Goal: Transaction & Acquisition: Purchase product/service

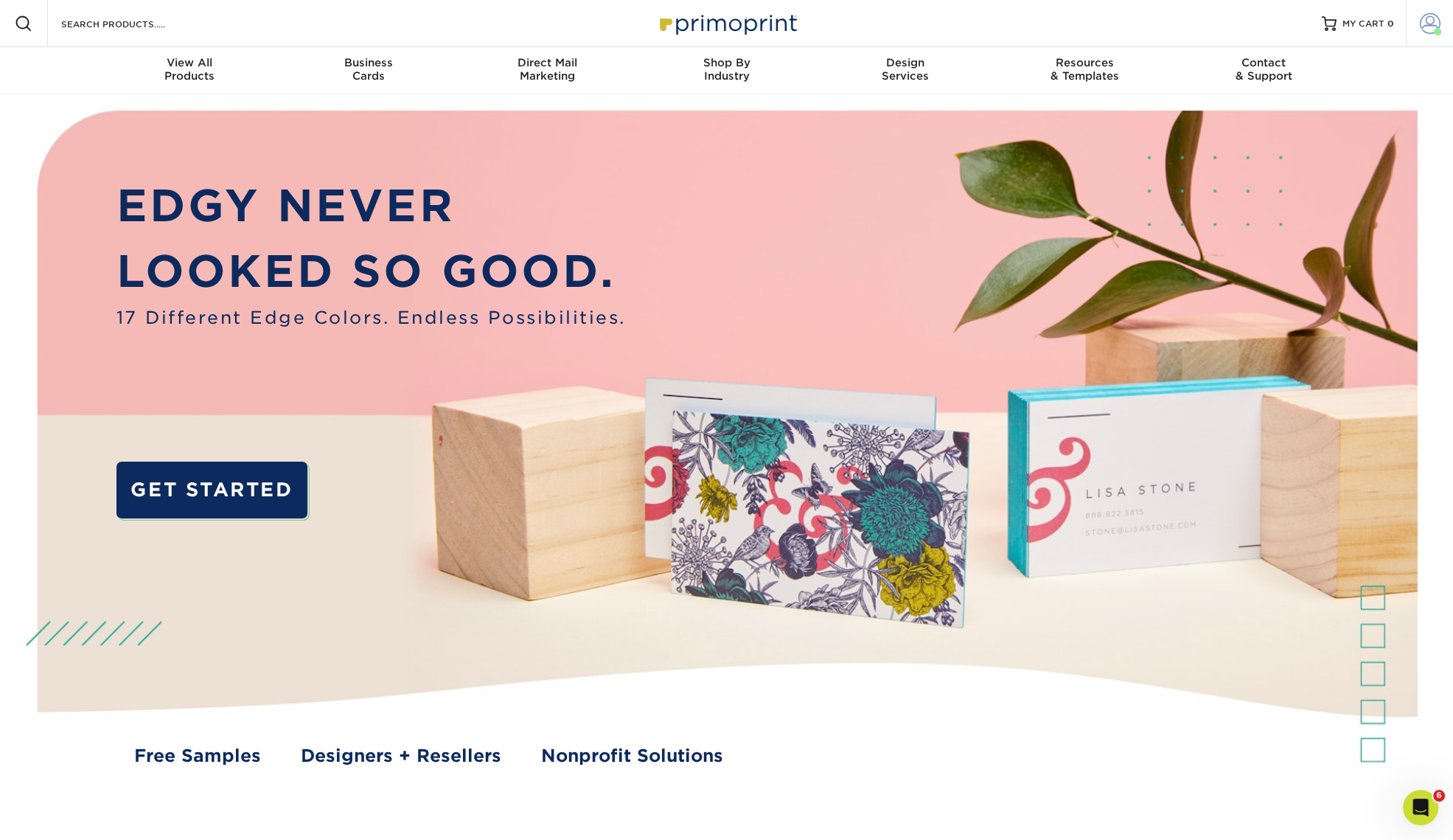
click at [1427, 26] on span at bounding box center [1431, 24] width 21 height 21
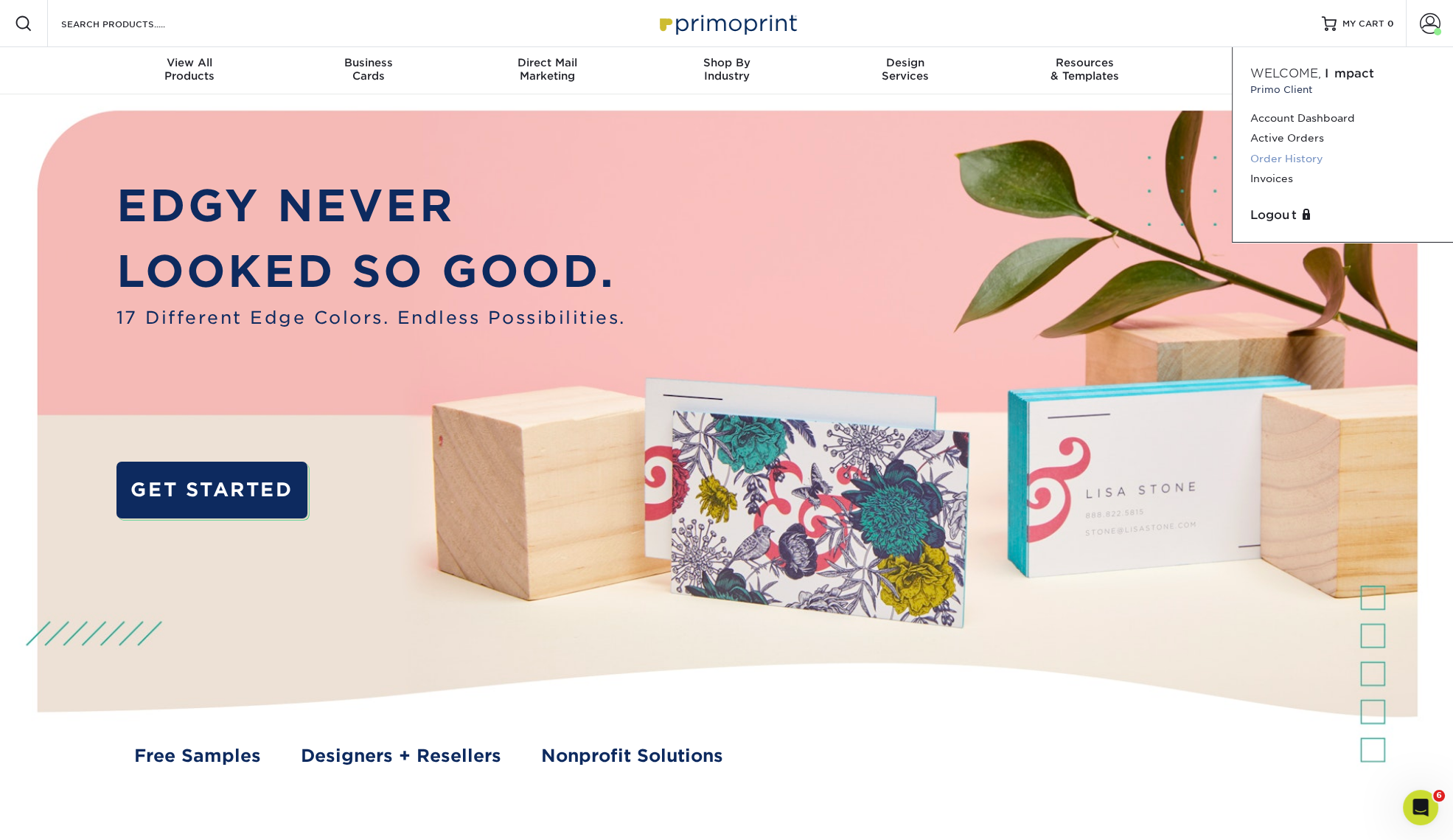
click at [1303, 161] on link "Order History" at bounding box center [1343, 159] width 185 height 20
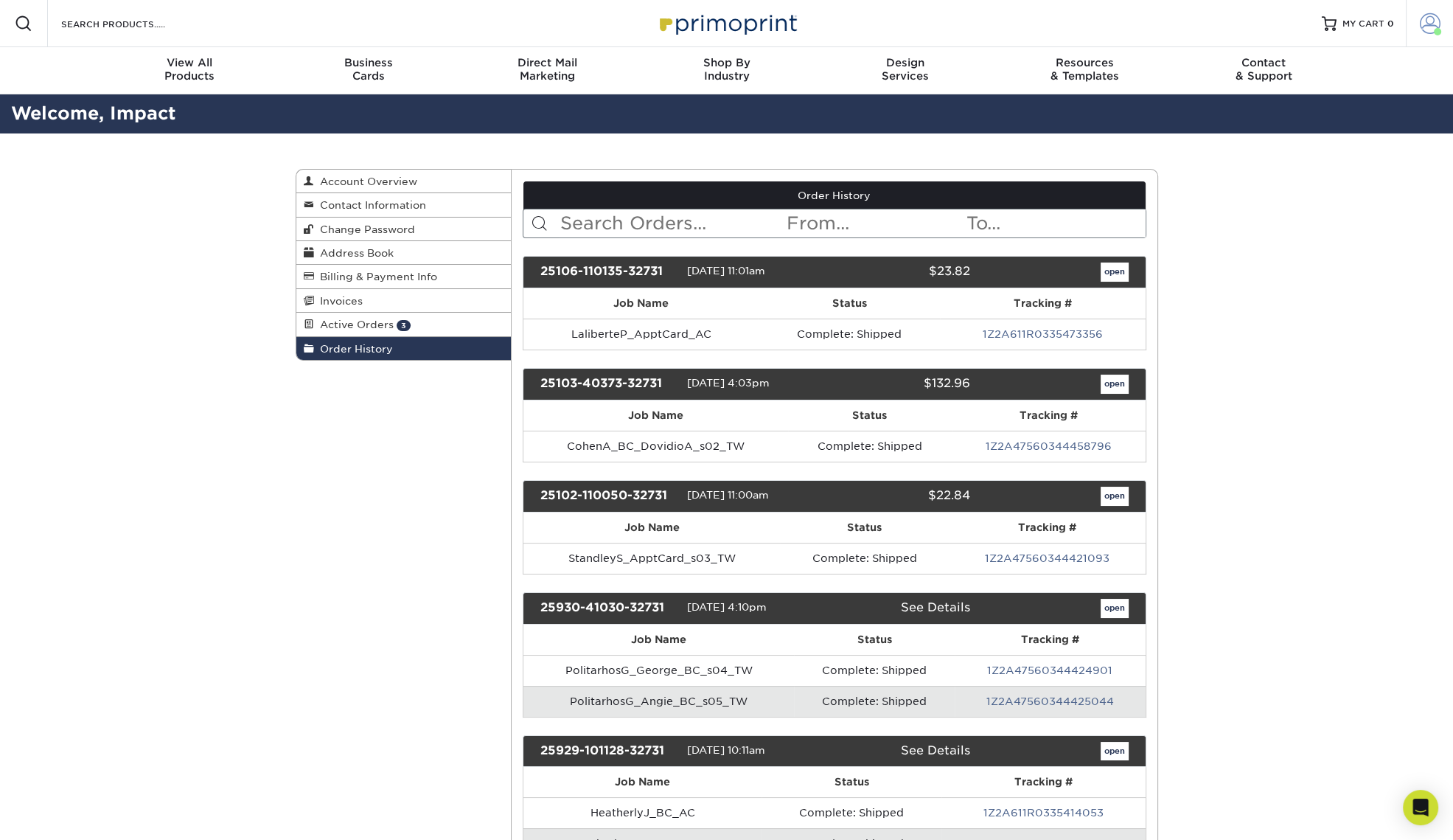
click at [1427, 28] on span at bounding box center [1431, 24] width 21 height 21
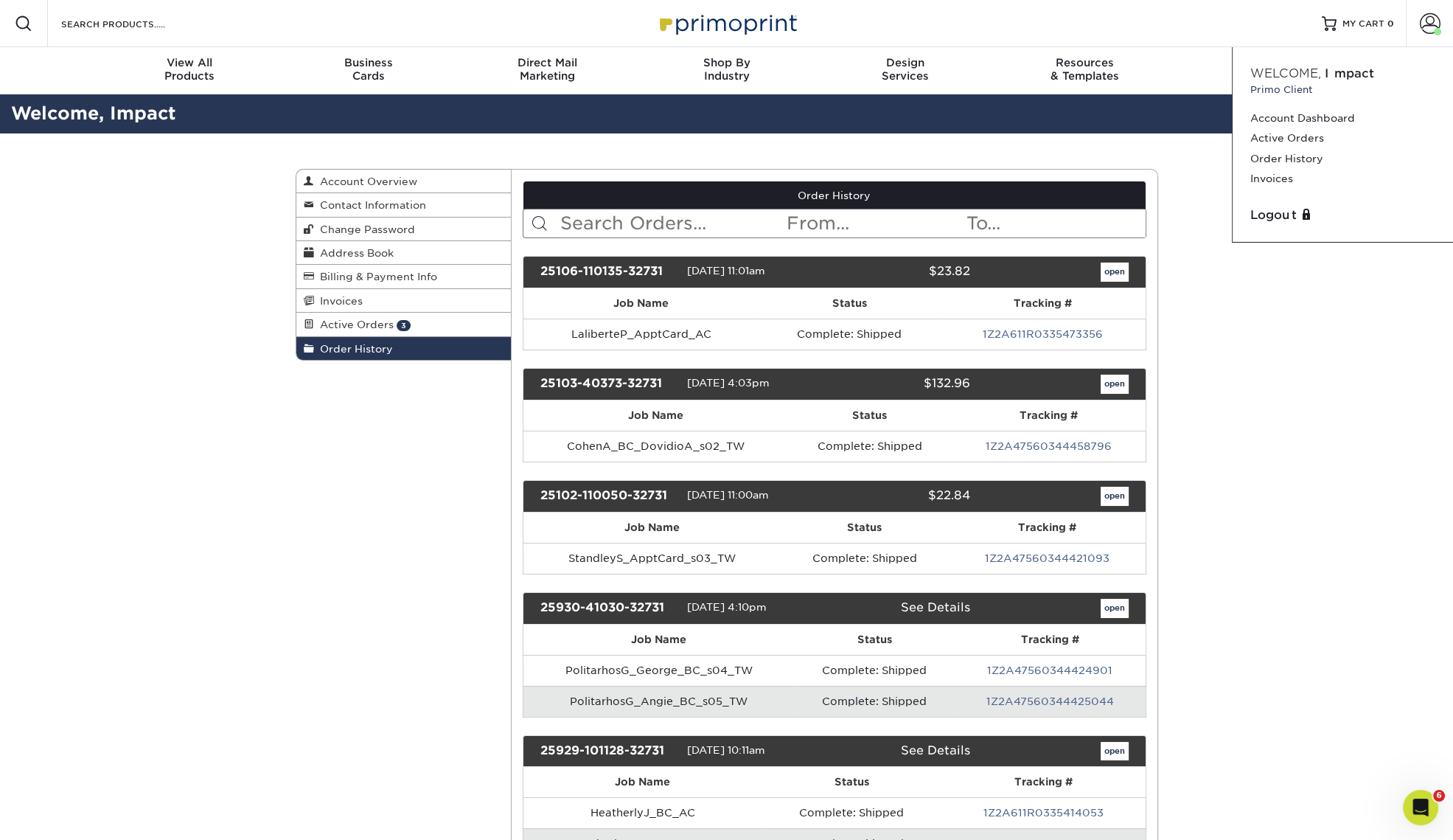
click at [653, 227] on input "text" at bounding box center [672, 223] width 226 height 28
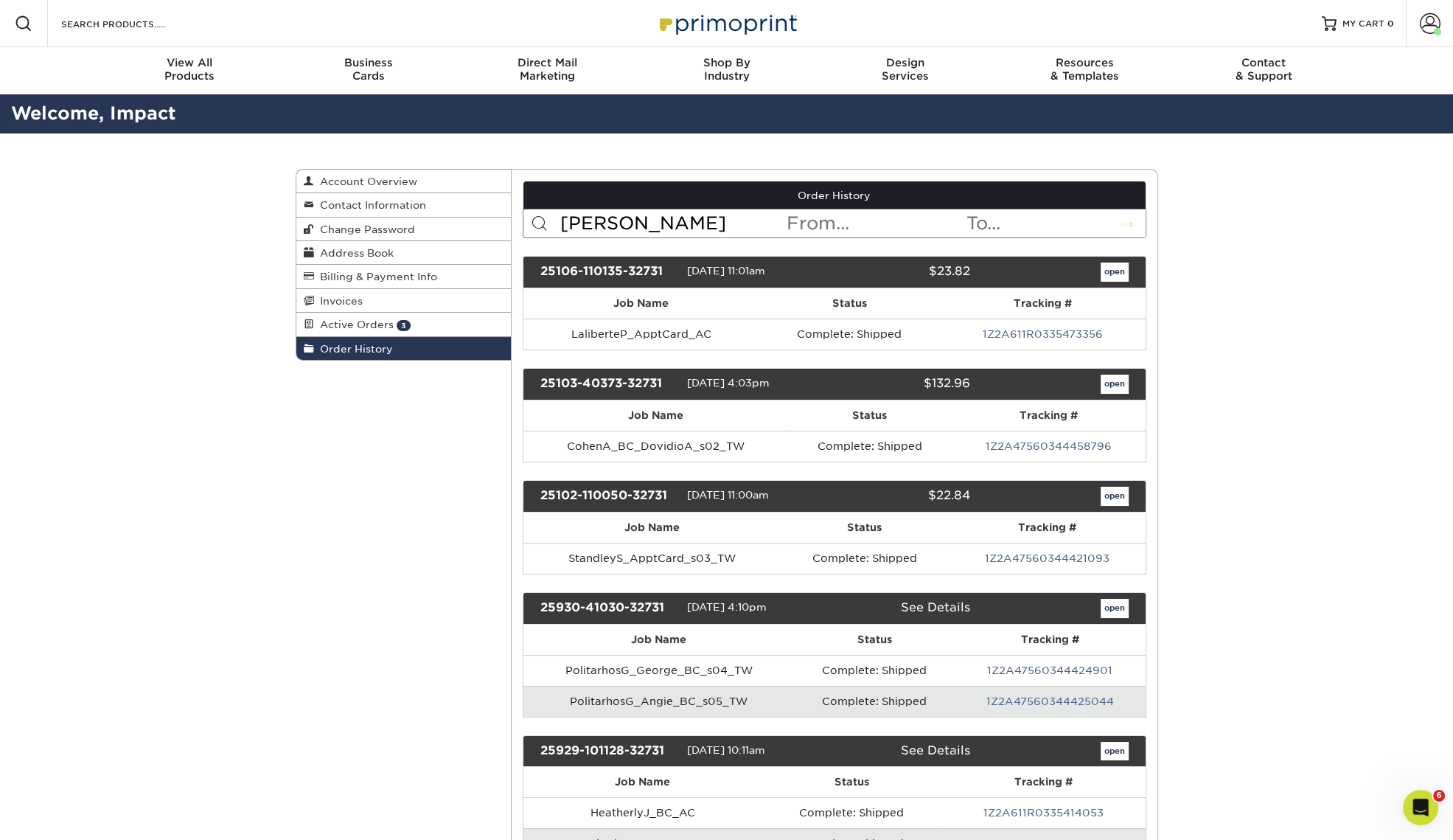
type input "hutto"
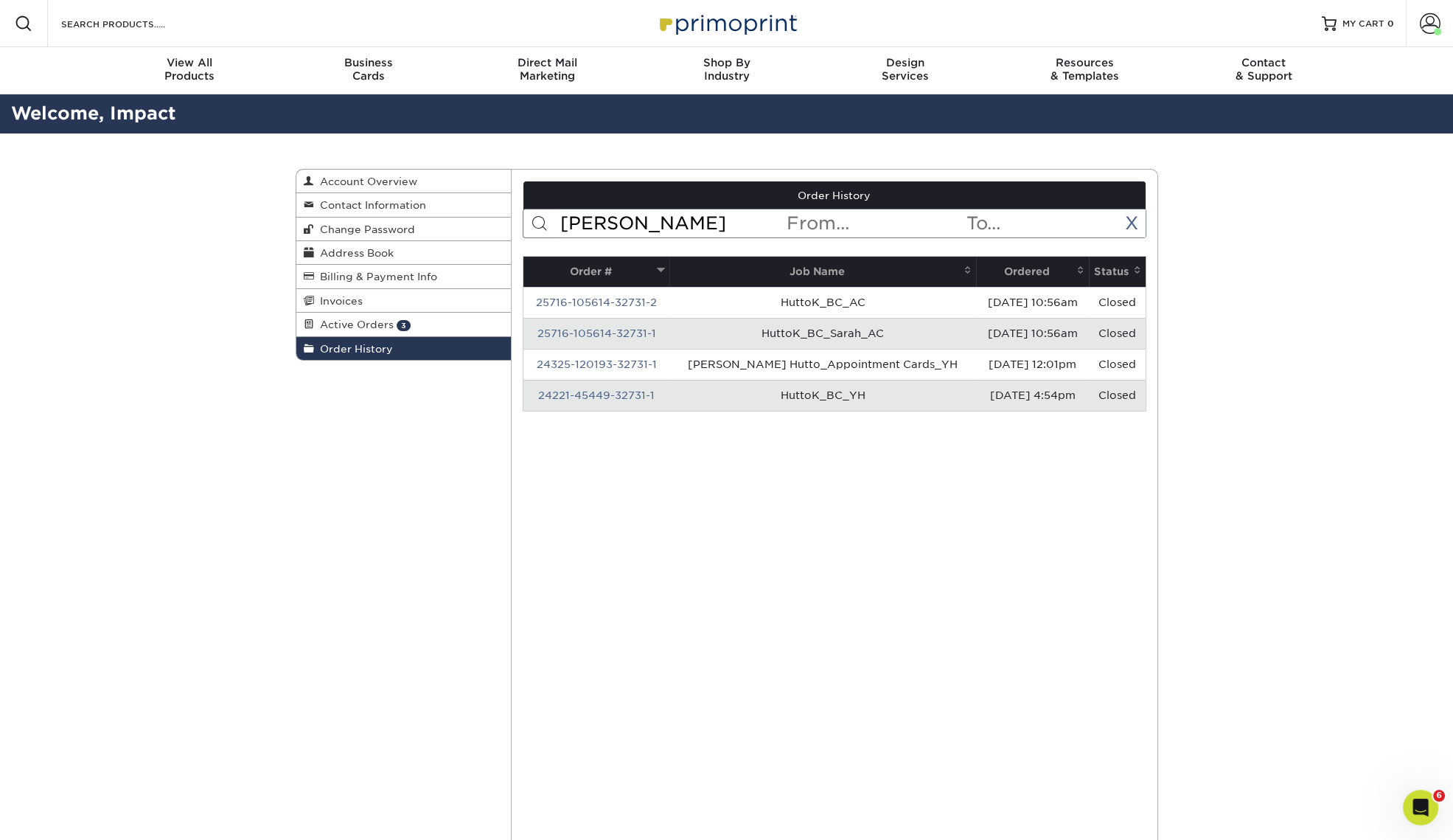
click at [1004, 266] on th "Ordered" at bounding box center [1033, 272] width 113 height 30
click at [1009, 268] on th "Ordered" at bounding box center [1033, 272] width 113 height 30
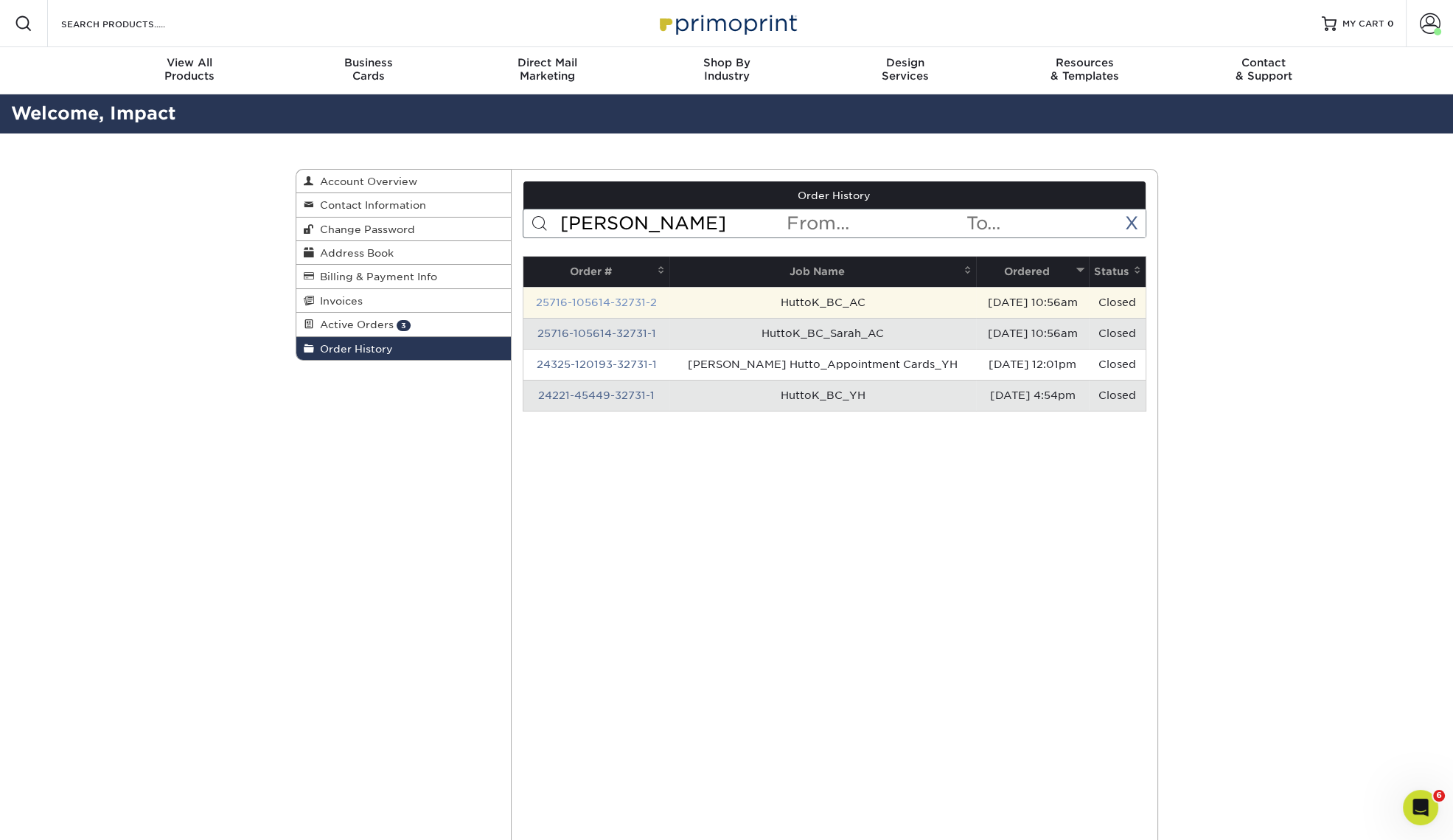
click at [635, 302] on link "25716-105614-32731-2" at bounding box center [596, 302] width 121 height 12
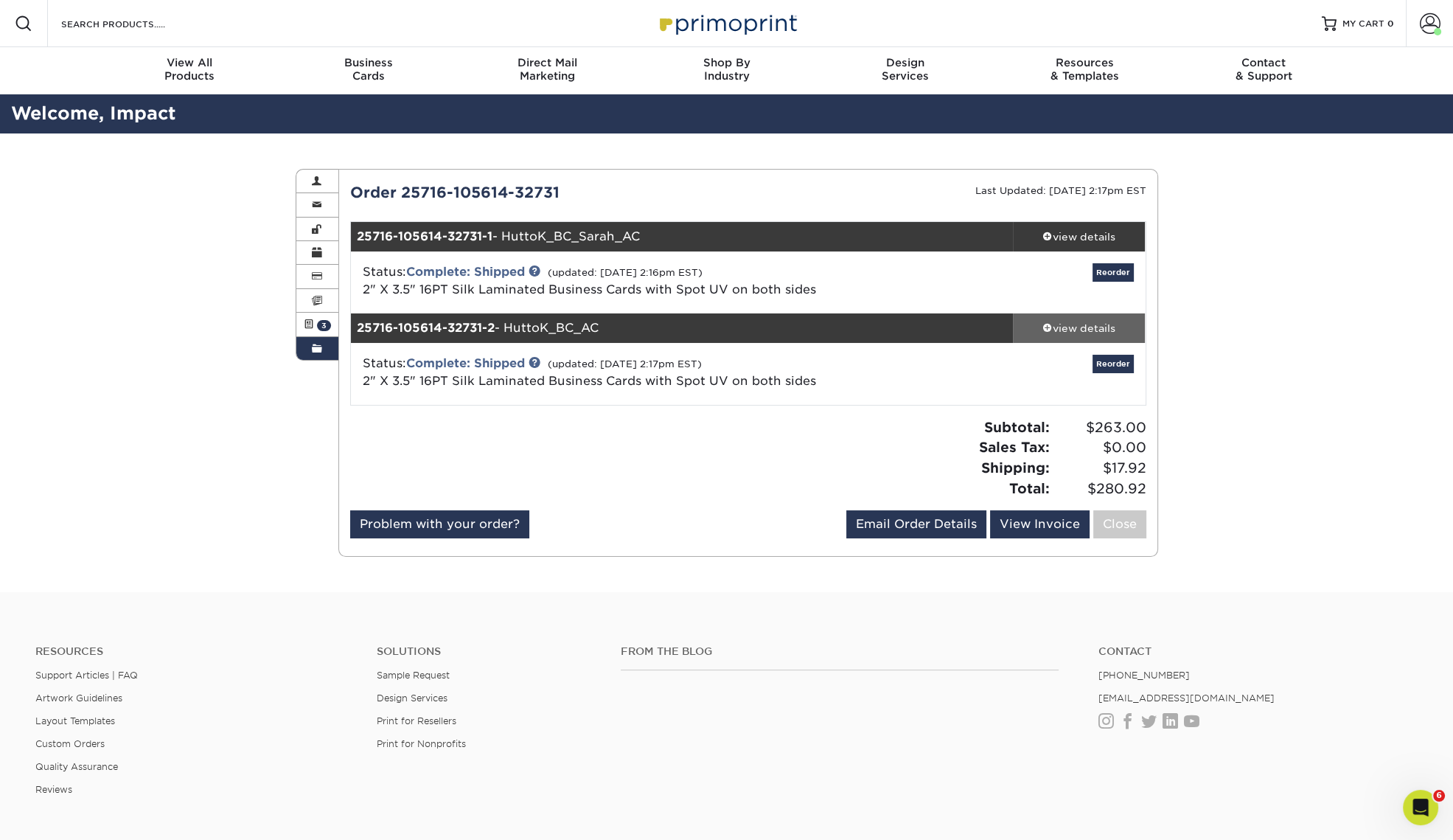
click at [1088, 323] on div "view details" at bounding box center [1079, 328] width 132 height 14
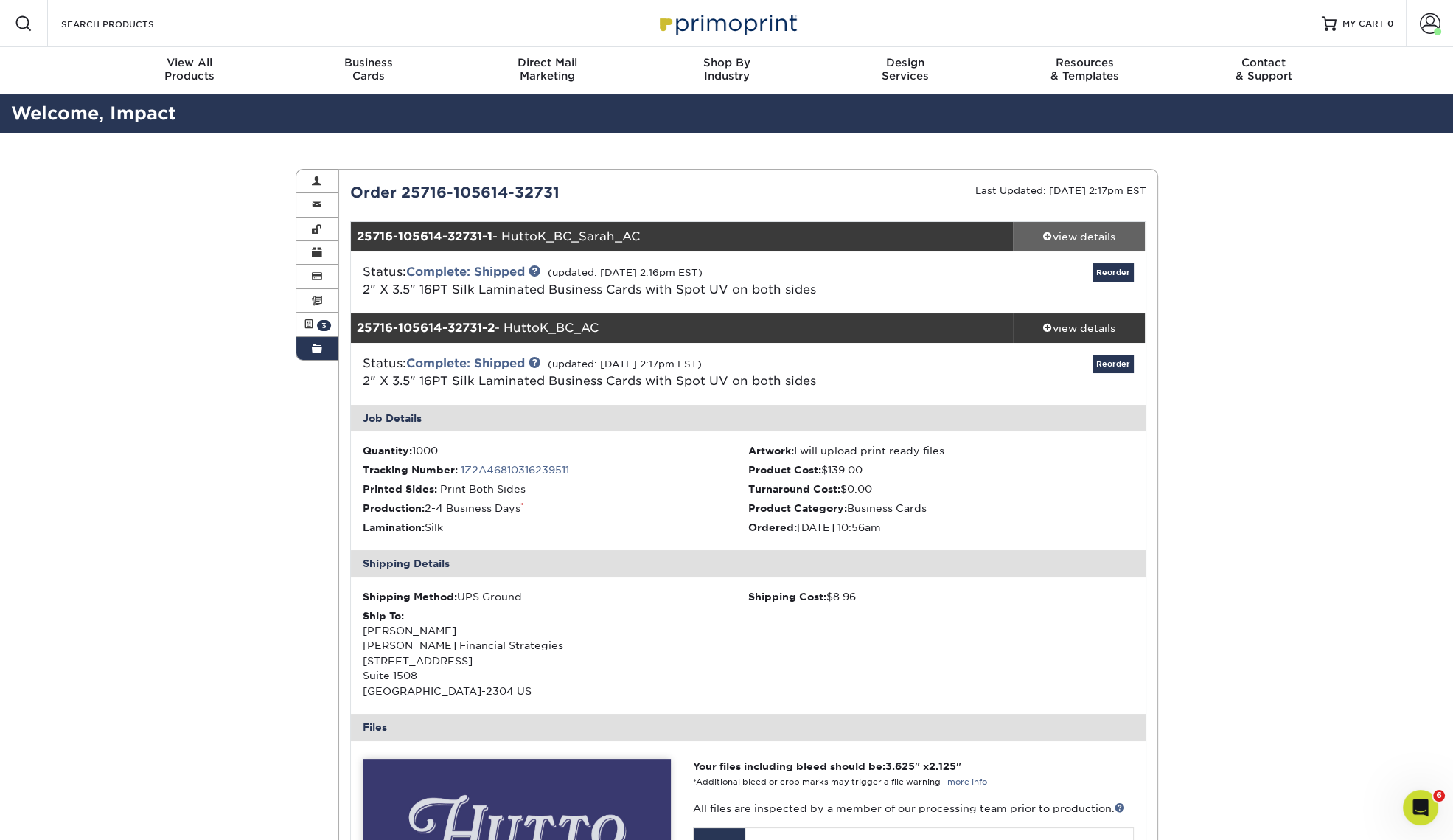
click at [1086, 241] on div "view details" at bounding box center [1079, 237] width 132 height 14
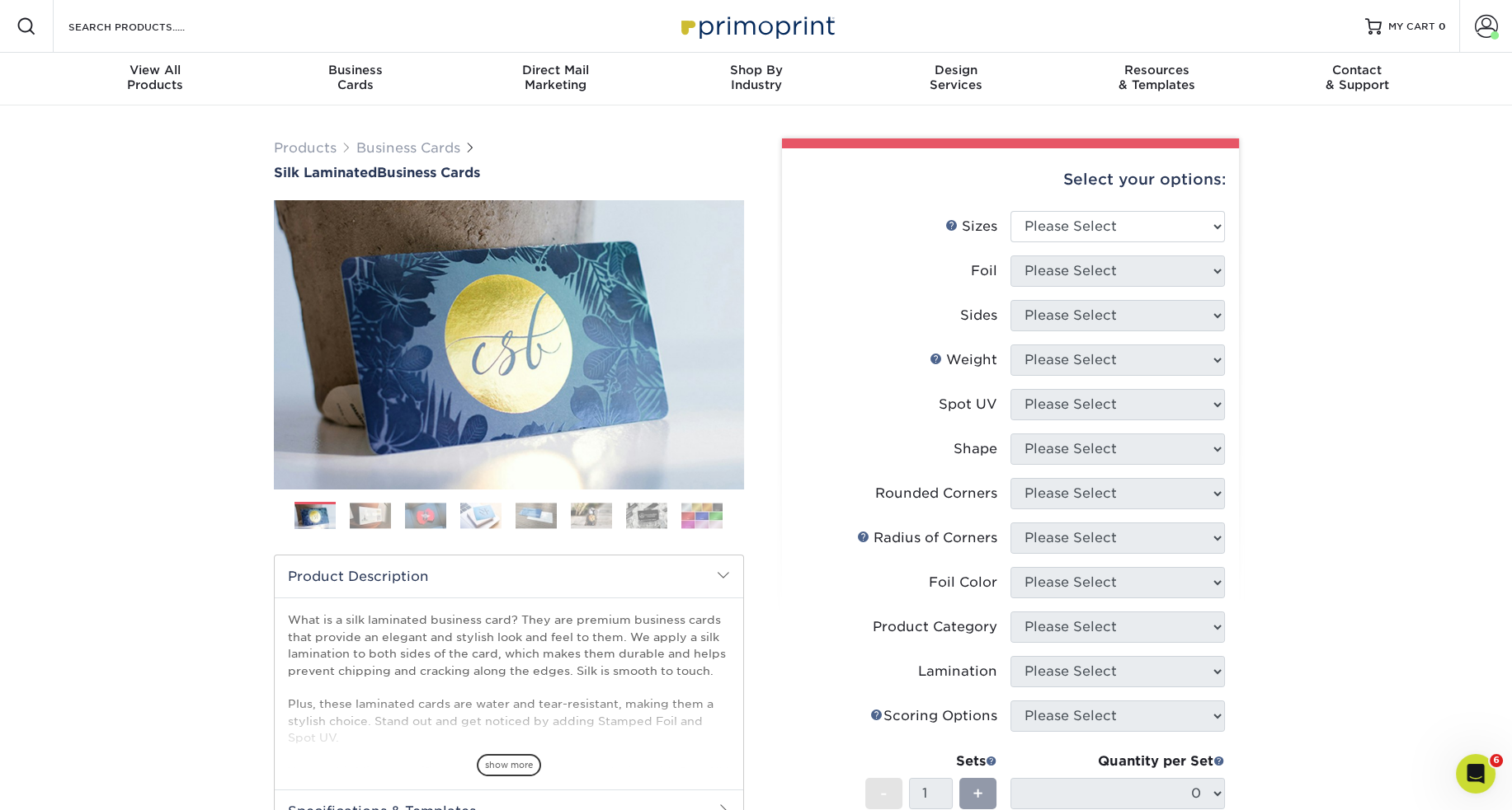
click at [1345, 551] on div "Products Business Cards Silk Laminated Business Cards Previous Next" at bounding box center [756, 627] width 1512 height 1043
click at [1134, 235] on select "Please Select 1.5" x 3.5" - Mini 1.75" x 3.5" - Mini 2" x 2" - Square 2" x 3" -…" at bounding box center [1117, 226] width 214 height 31
select select "2.00x3.50"
click at [1010, 211] on select "Please Select 1.5" x 3.5" - Mini 1.75" x 3.5" - Mini 2" x 2" - Square 2" x 3" -…" at bounding box center [1117, 226] width 214 height 31
click at [1141, 276] on select "Please Select Yes No" at bounding box center [1117, 271] width 214 height 31
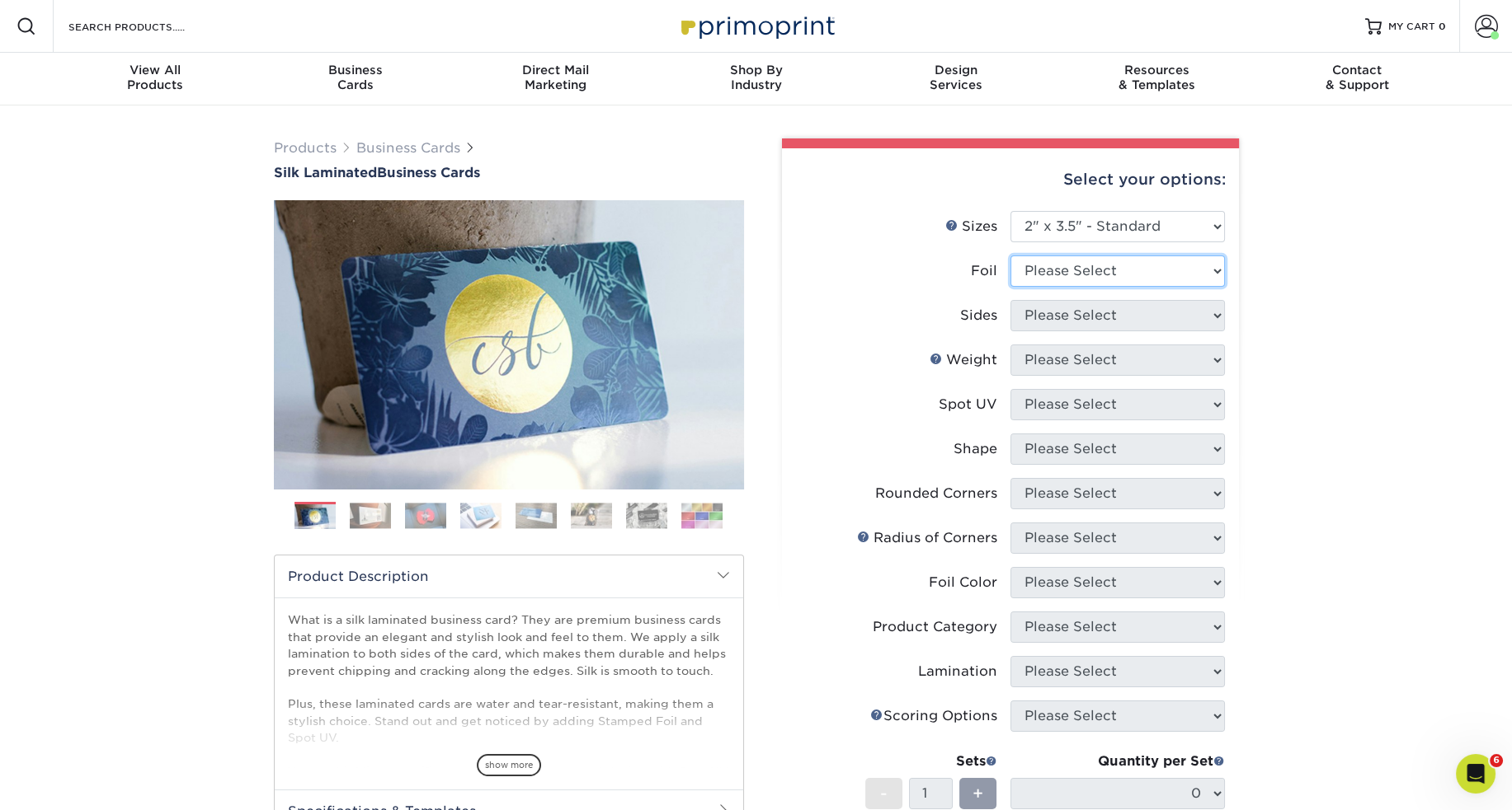
select select "0"
click at [1010, 256] on select "Please Select Yes No" at bounding box center [1117, 271] width 214 height 31
click at [1121, 322] on select "Please Select Print Both Sides Print Front Only" at bounding box center [1117, 316] width 214 height 31
select select "13abbda7-1d64-4f25-8bb2-c179b224825d"
click at [1010, 300] on select "Please Select Print Both Sides Print Front Only" at bounding box center [1117, 316] width 214 height 31
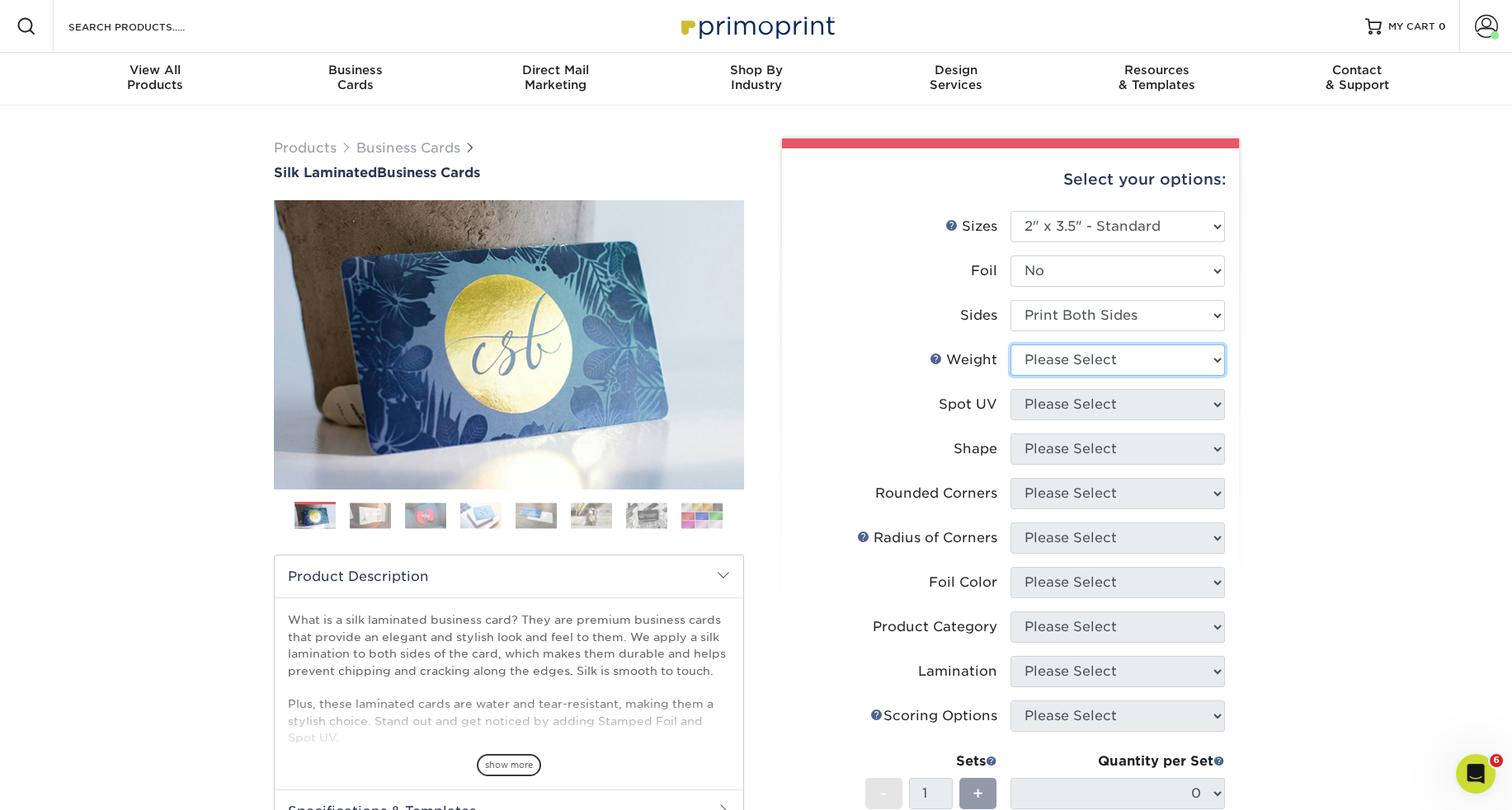
click at [1133, 358] on select "Please Select 16PT" at bounding box center [1117, 360] width 214 height 31
select select "16PT"
click at [1010, 344] on select "Please Select 16PT" at bounding box center [1117, 360] width 214 height 31
click at [1132, 401] on select "Please Select No Spot UV Front and Back (Both Sides) Front Only Back Only" at bounding box center [1117, 405] width 214 height 31
select select "0"
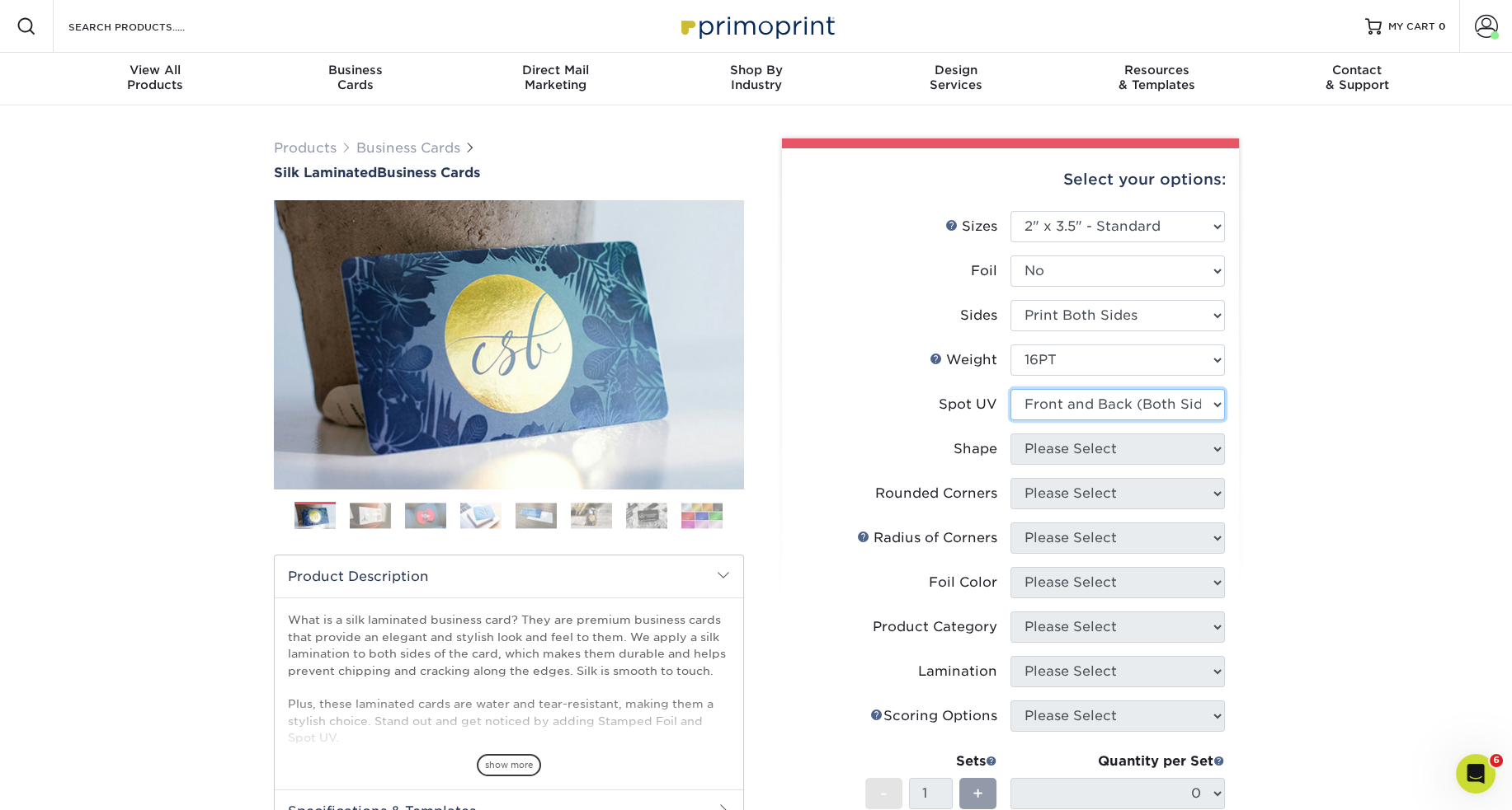
click at [1010, 389] on select "Please Select No Spot UV Front and Back (Both Sides) Front Only Back Only" at bounding box center [1117, 405] width 214 height 31
click at [1145, 449] on select "Please Select Standard" at bounding box center [1117, 449] width 214 height 31
select select "standard"
click at [1010, 433] on select "Please Select Standard" at bounding box center [1117, 449] width 214 height 31
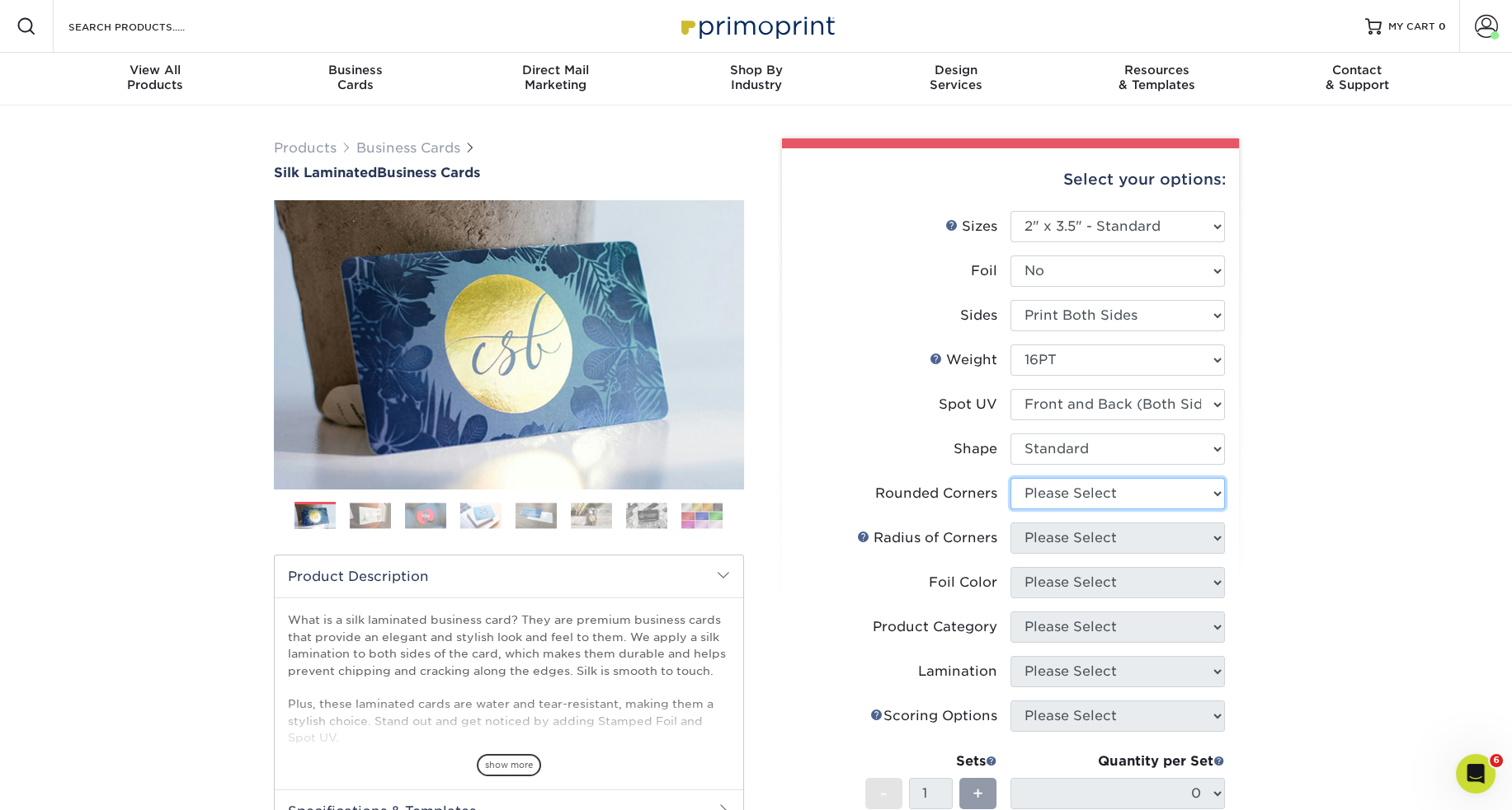
click at [1135, 492] on select "Please Select Yes - Round 2 Corners Yes - Round 4 Corners No" at bounding box center [1117, 493] width 214 height 31
select select "0"
click at [1010, 478] on select "Please Select Yes - Round 2 Corners Yes - Round 4 Corners No" at bounding box center [1117, 493] width 214 height 31
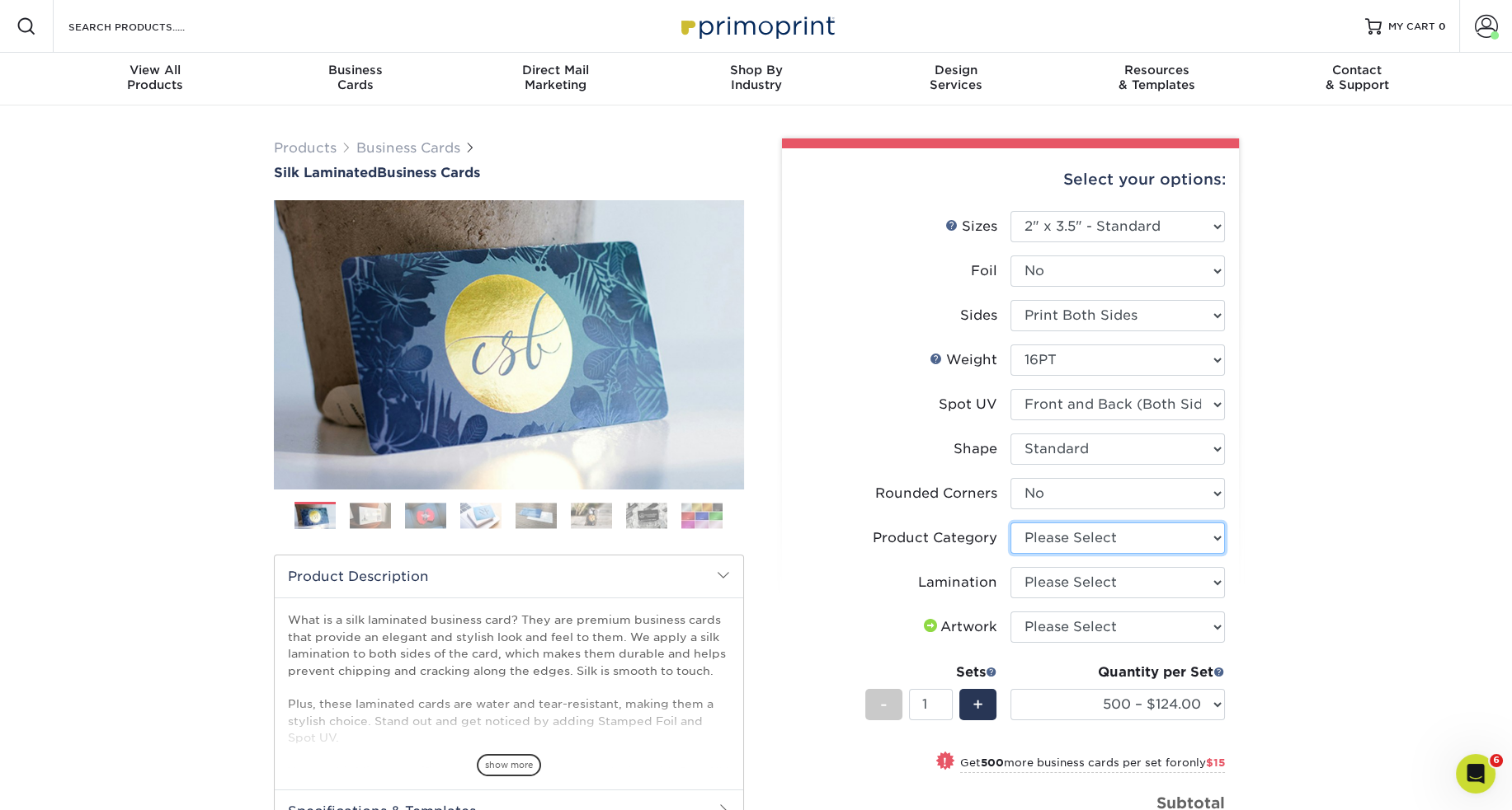
click at [1167, 551] on select "Please Select Business Cards" at bounding box center [1117, 538] width 214 height 31
select select "3b5148f1-0588-4f88-a218-97bcfdce65c1"
click at [1010, 523] on select "Please Select Business Cards" at bounding box center [1117, 538] width 214 height 31
click at [1151, 579] on select "Please Select Silk" at bounding box center [1117, 582] width 214 height 31
select select "ccacb42f-45f7-42d3-bbd3-7c8421cf37f0"
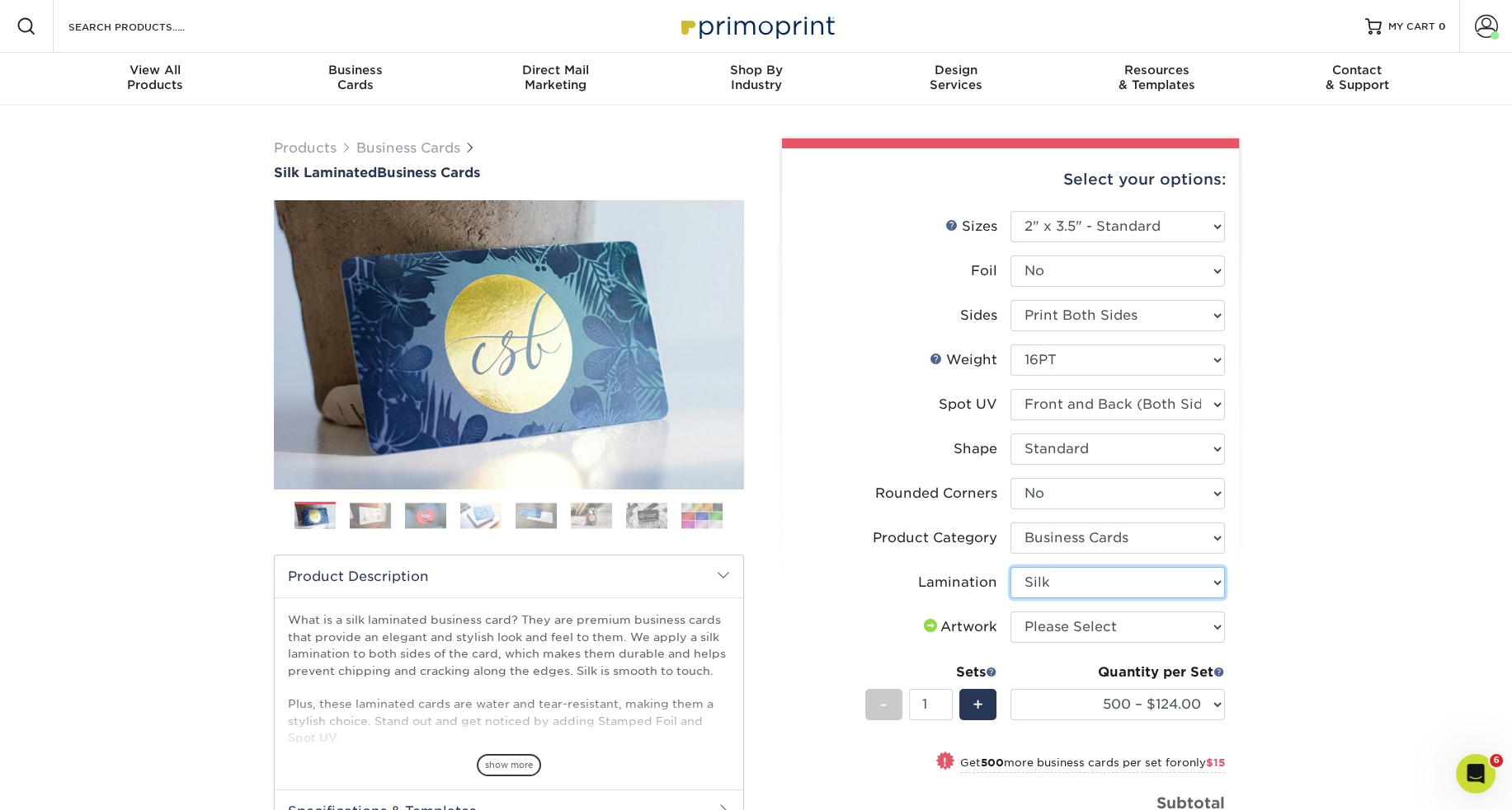
click at [1010, 567] on select "Please Select Silk" at bounding box center [1117, 582] width 214 height 31
click at [1141, 628] on select "Please Select I will upload files I need a design - $100" at bounding box center [1117, 627] width 214 height 31
select select "upload"
click at [1010, 612] on select "Please Select I will upload files I need a design - $100" at bounding box center [1117, 627] width 214 height 31
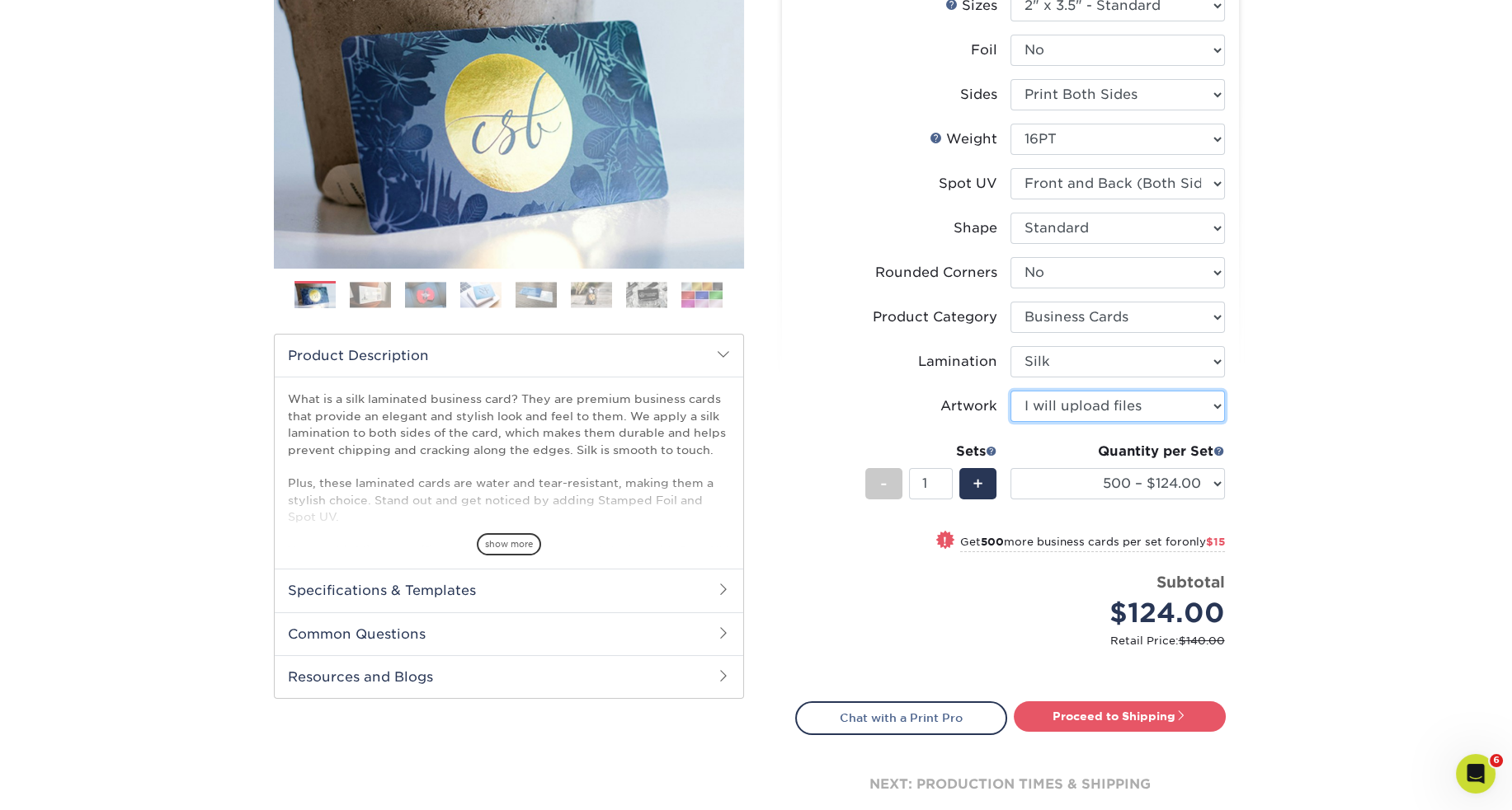
scroll to position [330, 0]
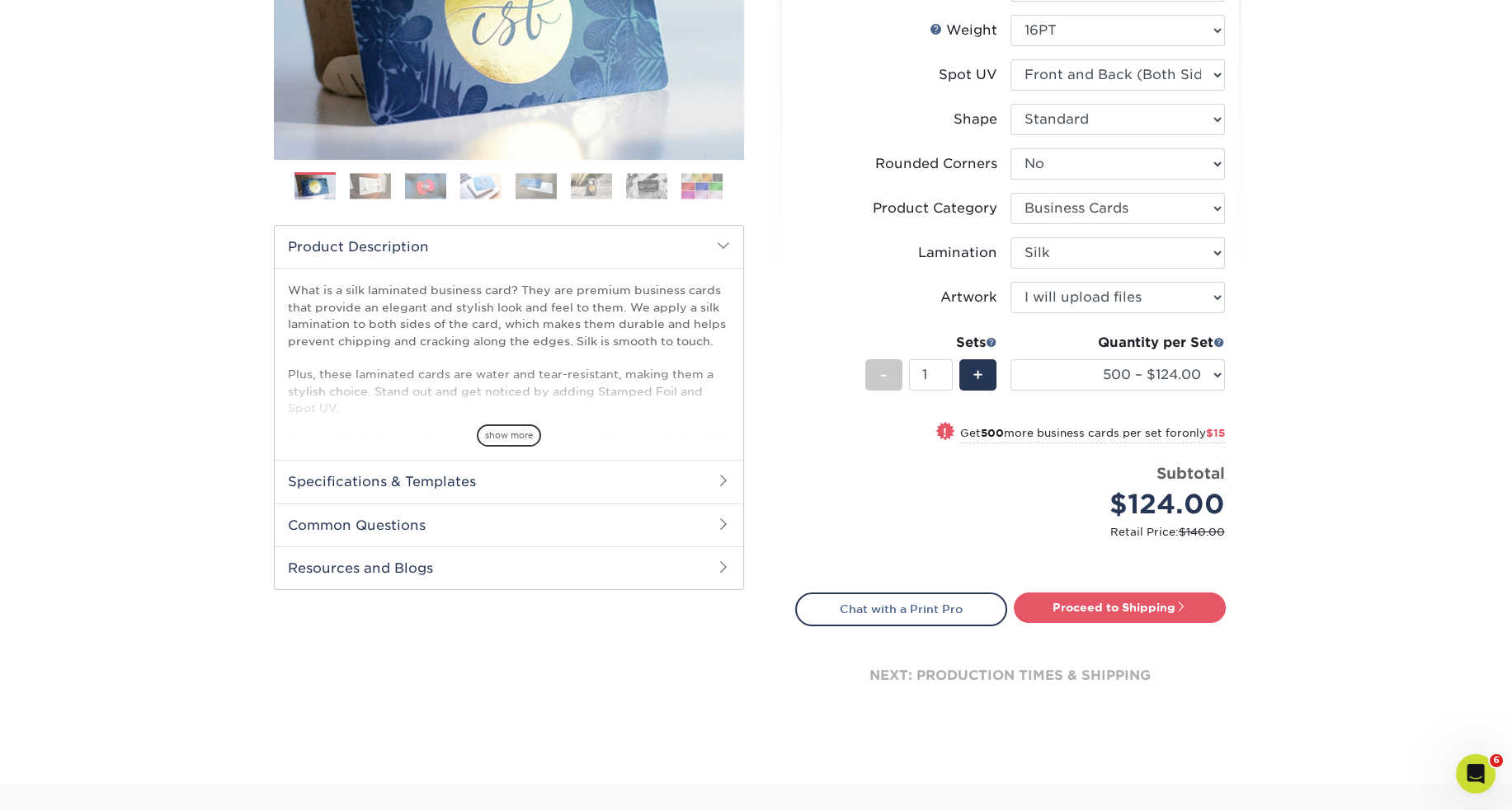
click at [1416, 590] on div "Products Business Cards Silk Laminated Business Cards Previous Next" at bounding box center [756, 280] width 1512 height 1009
click at [1333, 480] on div "Products Business Cards Silk Laminated Business Cards Previous Next" at bounding box center [756, 280] width 1512 height 1009
click at [1323, 177] on div "Products Business Cards Silk Laminated Business Cards Previous Next" at bounding box center [756, 280] width 1512 height 1009
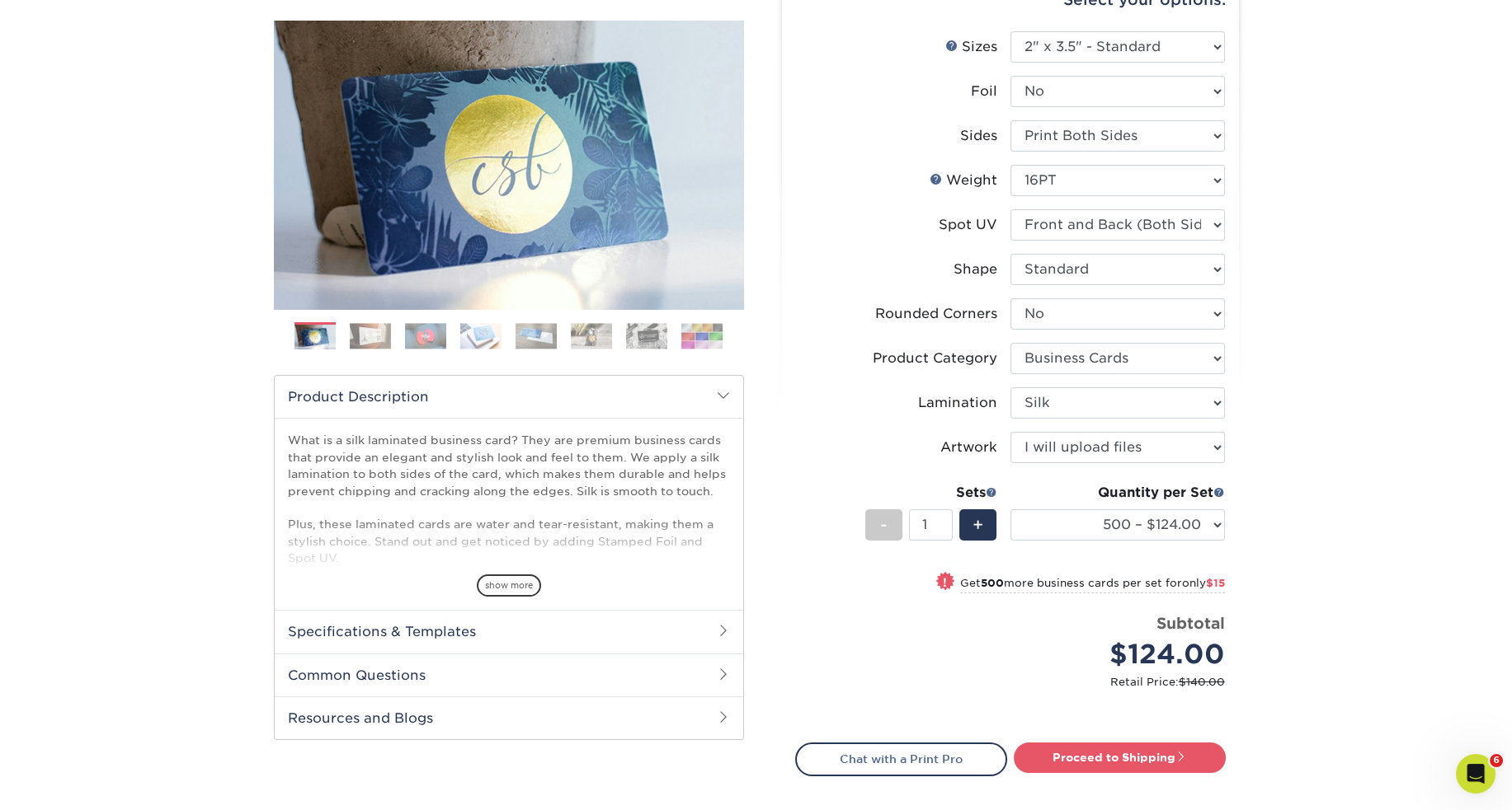
scroll to position [219, 0]
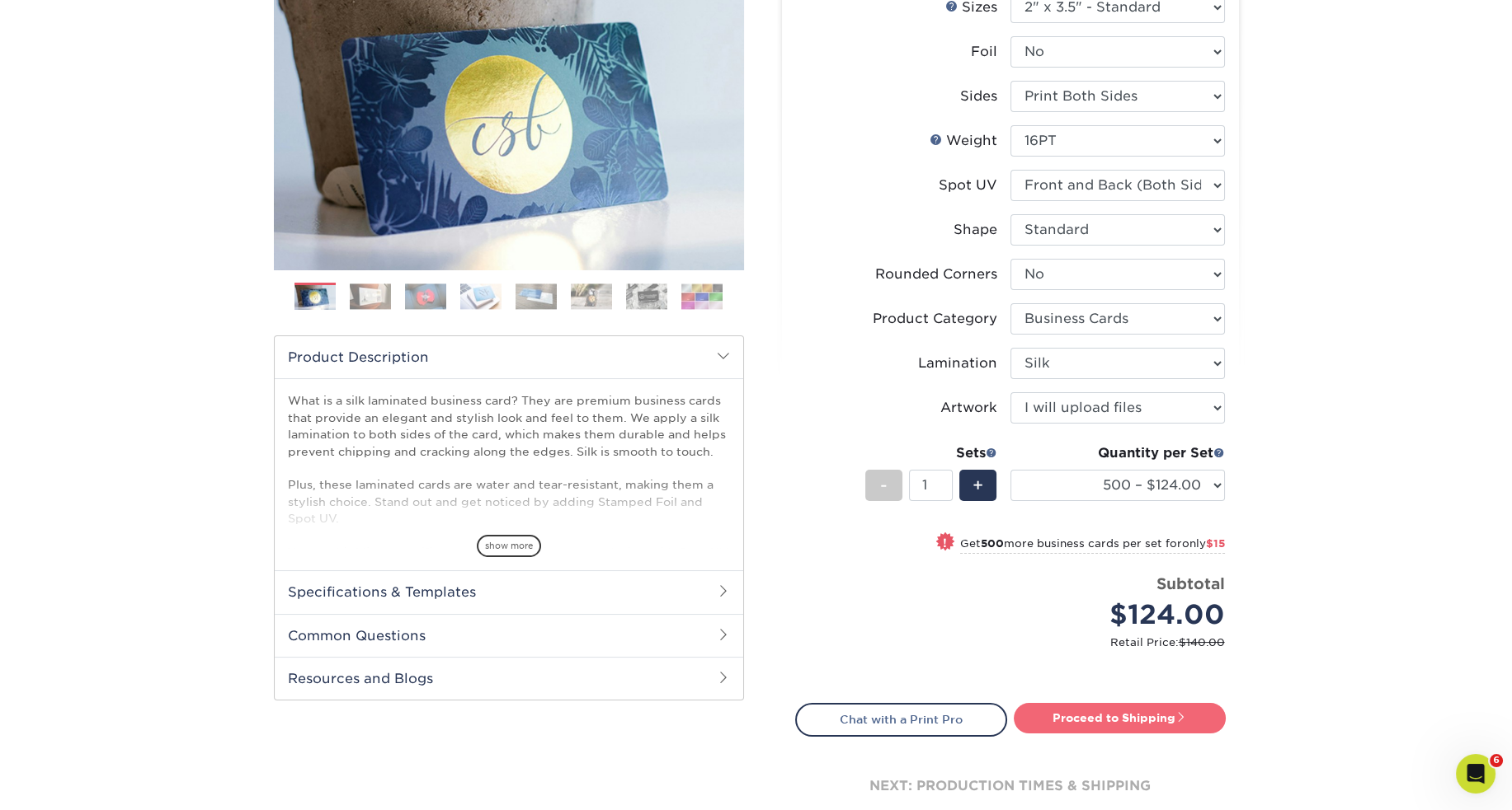
click at [1186, 713] on span at bounding box center [1181, 717] width 12 height 12
type input "Set 1"
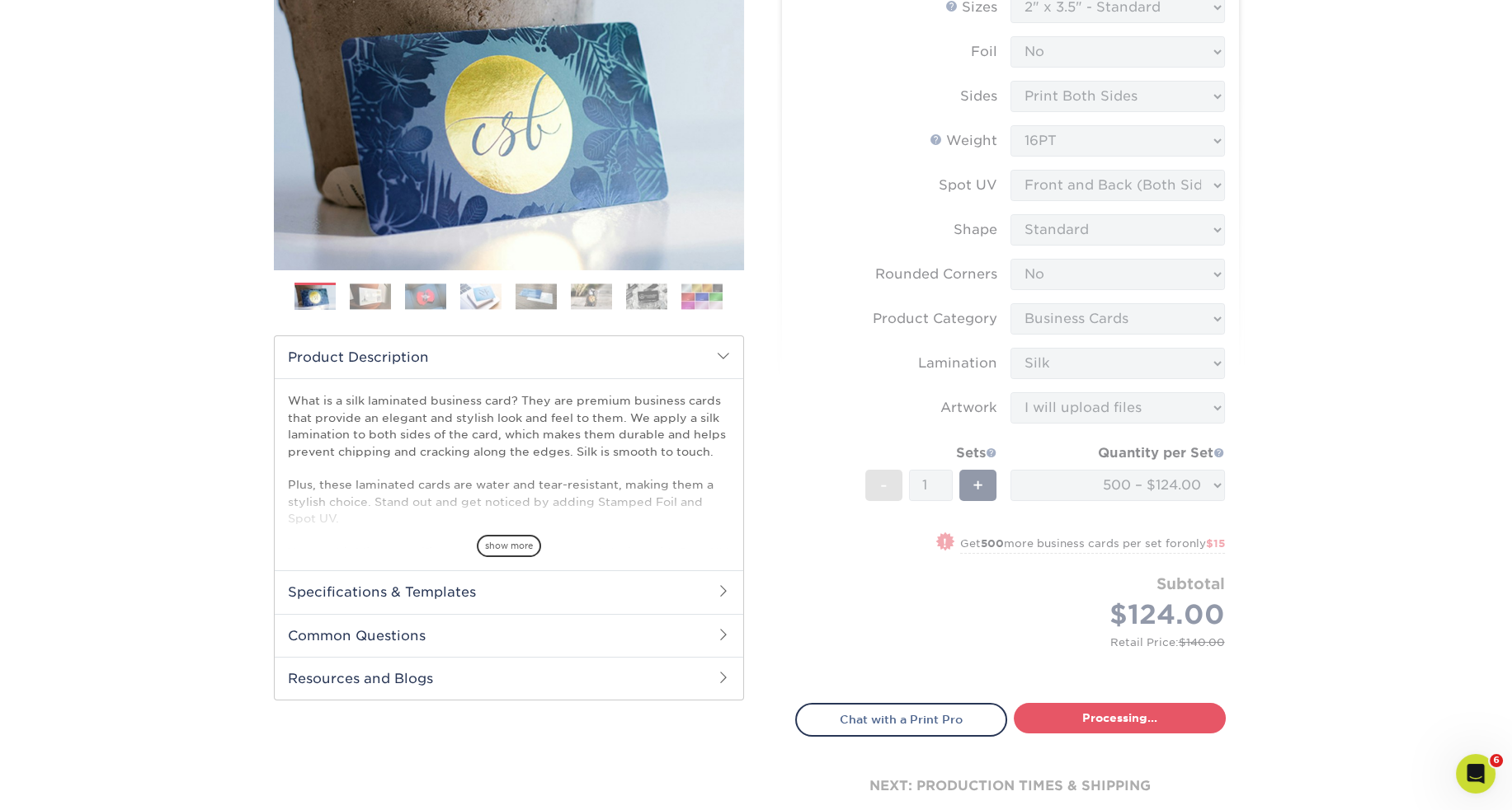
select select "a02e7c76-bdf4-4cc9-8b1d-1aa03151ab1e"
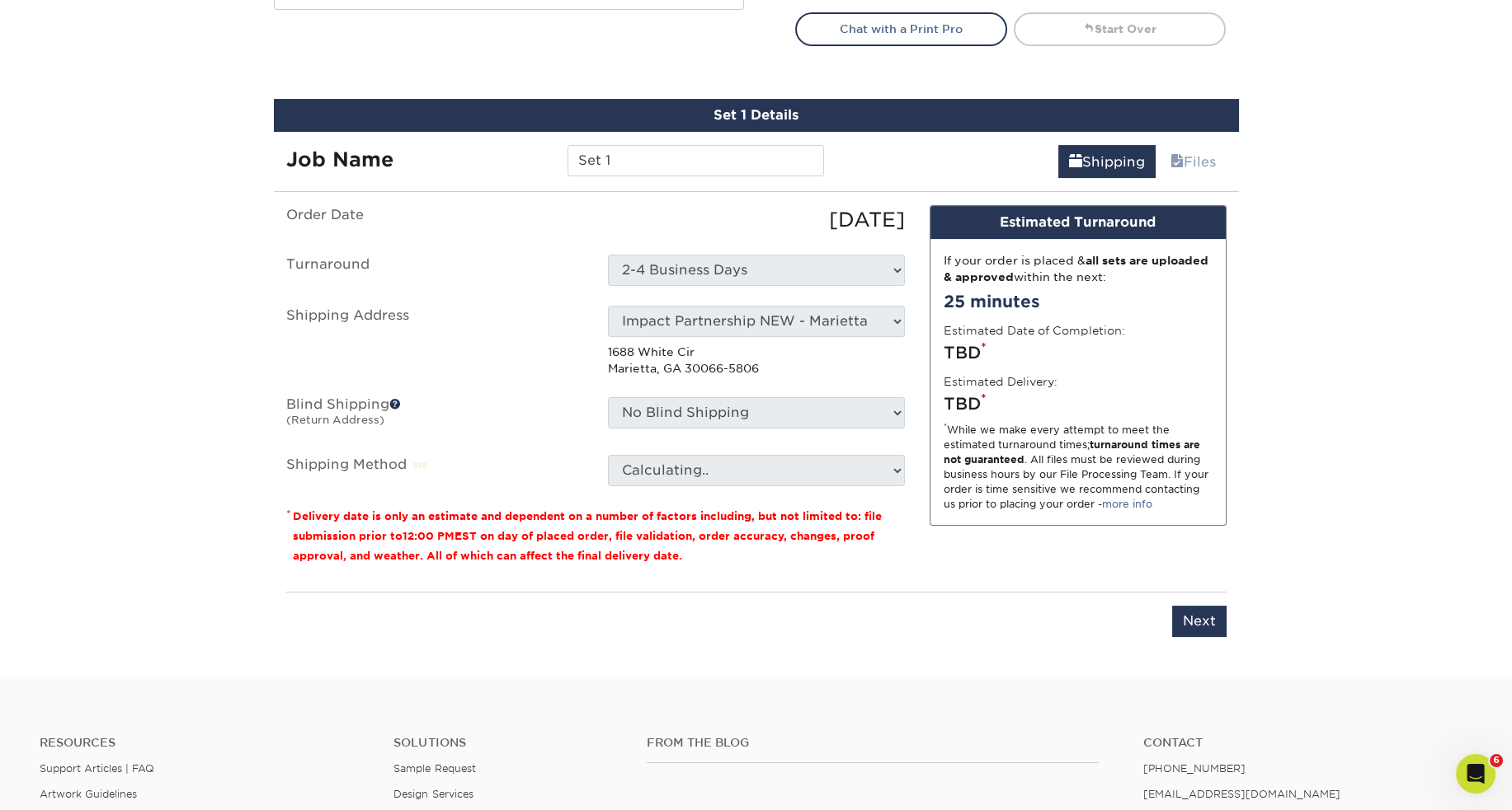
scroll to position [966, 0]
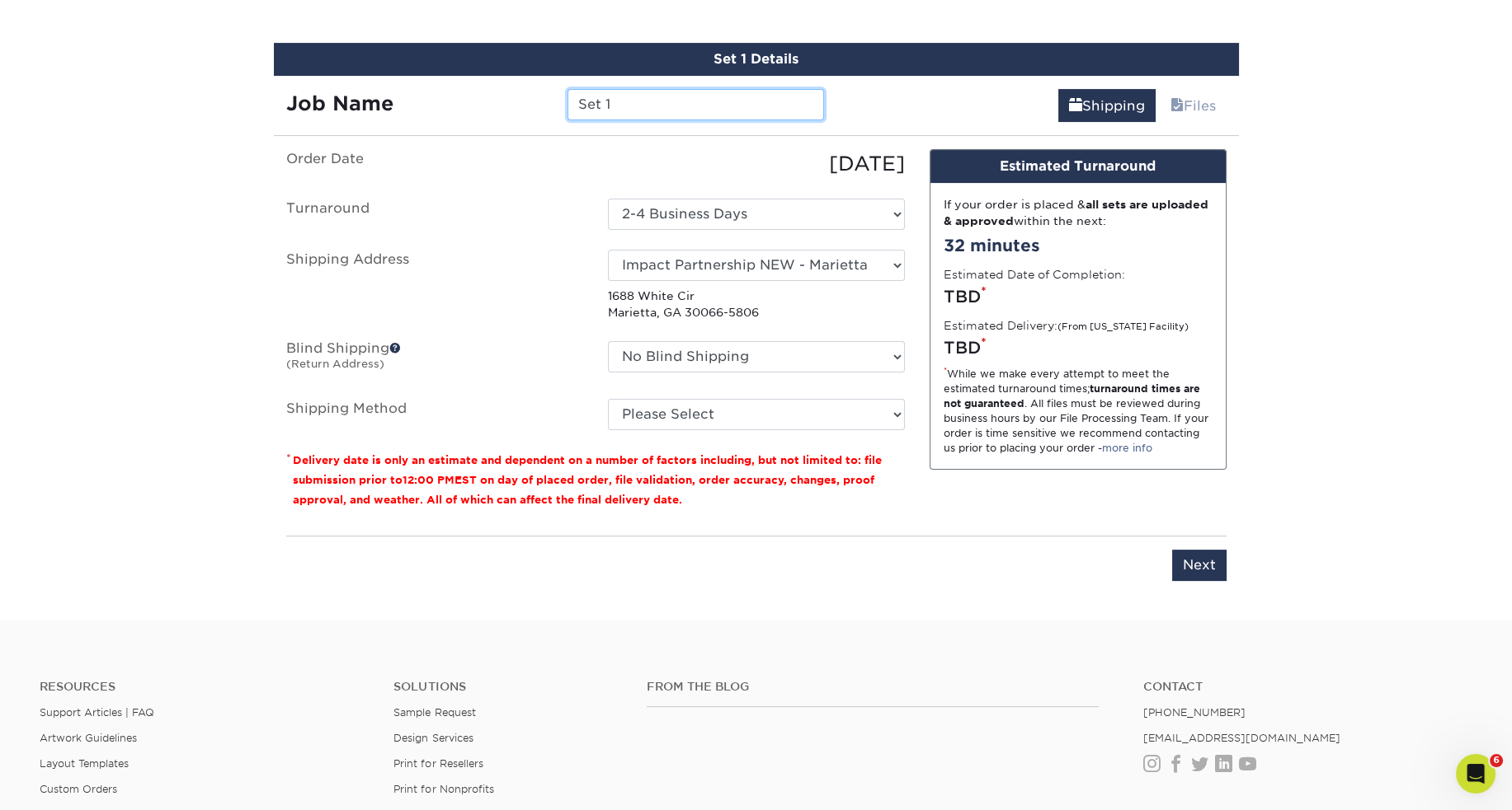
click at [718, 107] on input "Set 1" at bounding box center [695, 104] width 257 height 31
paste input "HuttoK_BC_Lynn_s01_TW"
type input "HuttoK_BC_Lynn_s01_TW"
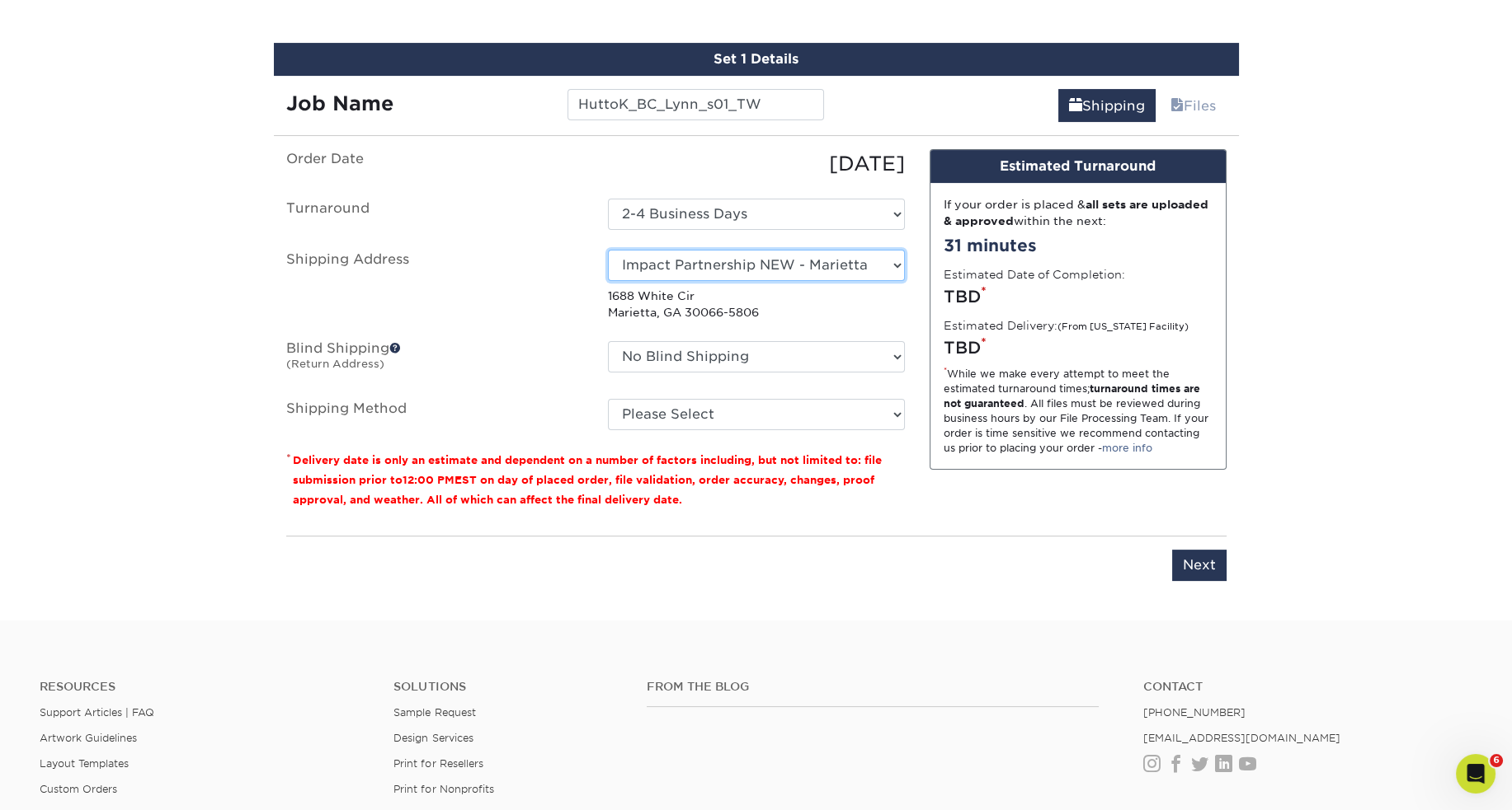
click at [779, 266] on select "Select One Andrew Hansen - Palm Spring, Suite 3 John McNamara - 7350 W. College…" at bounding box center [756, 265] width 297 height 31
select select "261408"
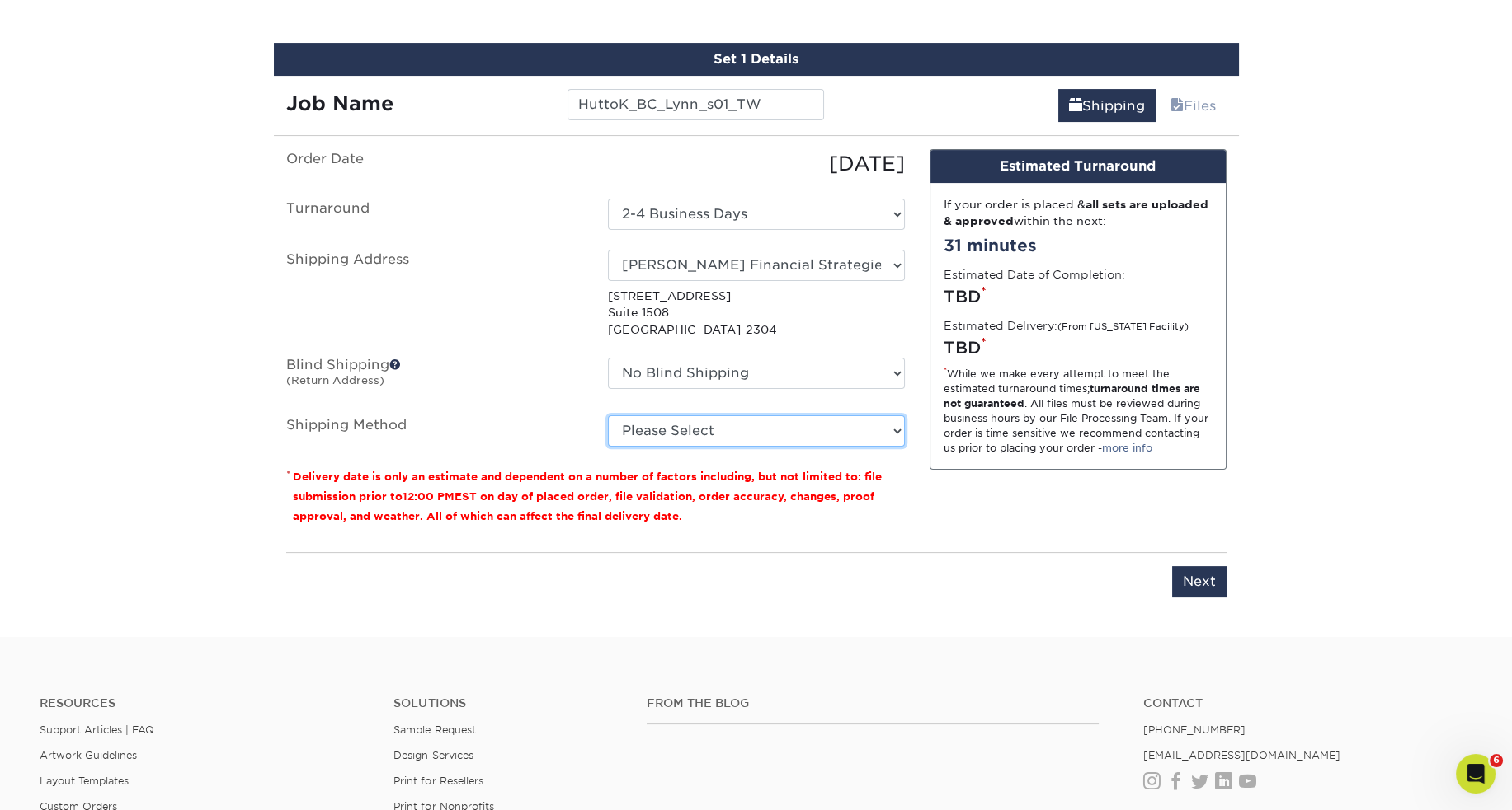
click at [679, 425] on select "Please Select Ground Shipping (+$8.96) 3 Day Shipping Service (+$15.36) 2 Day A…" at bounding box center [756, 431] width 297 height 31
select select "03"
click at [607, 415] on select "Please Select Ground Shipping (+$8.96) 3 Day Shipping Service (+$15.36) 2 Day A…" at bounding box center [756, 431] width 297 height 31
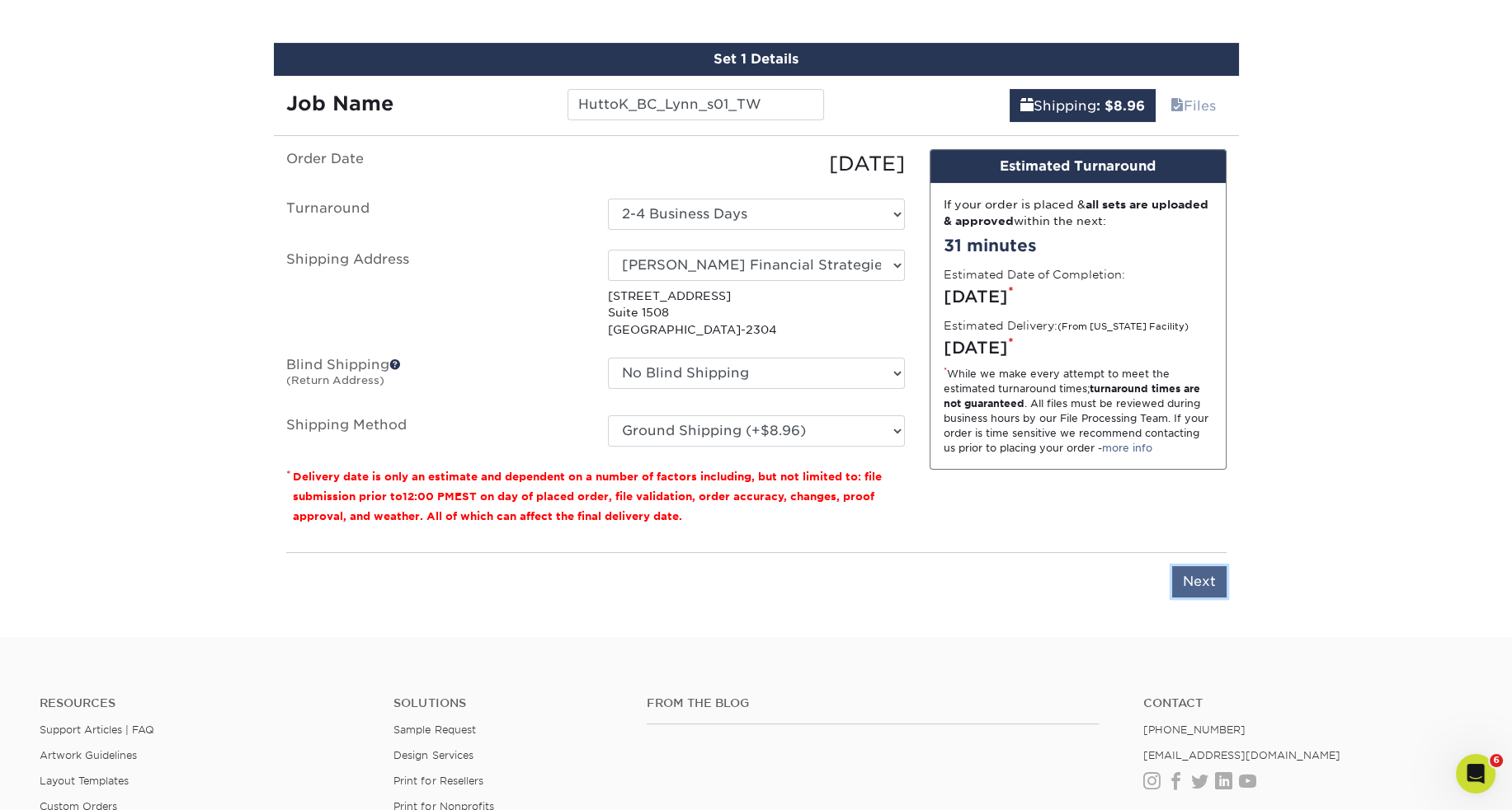
click at [1200, 579] on input "Next" at bounding box center [1199, 581] width 55 height 31
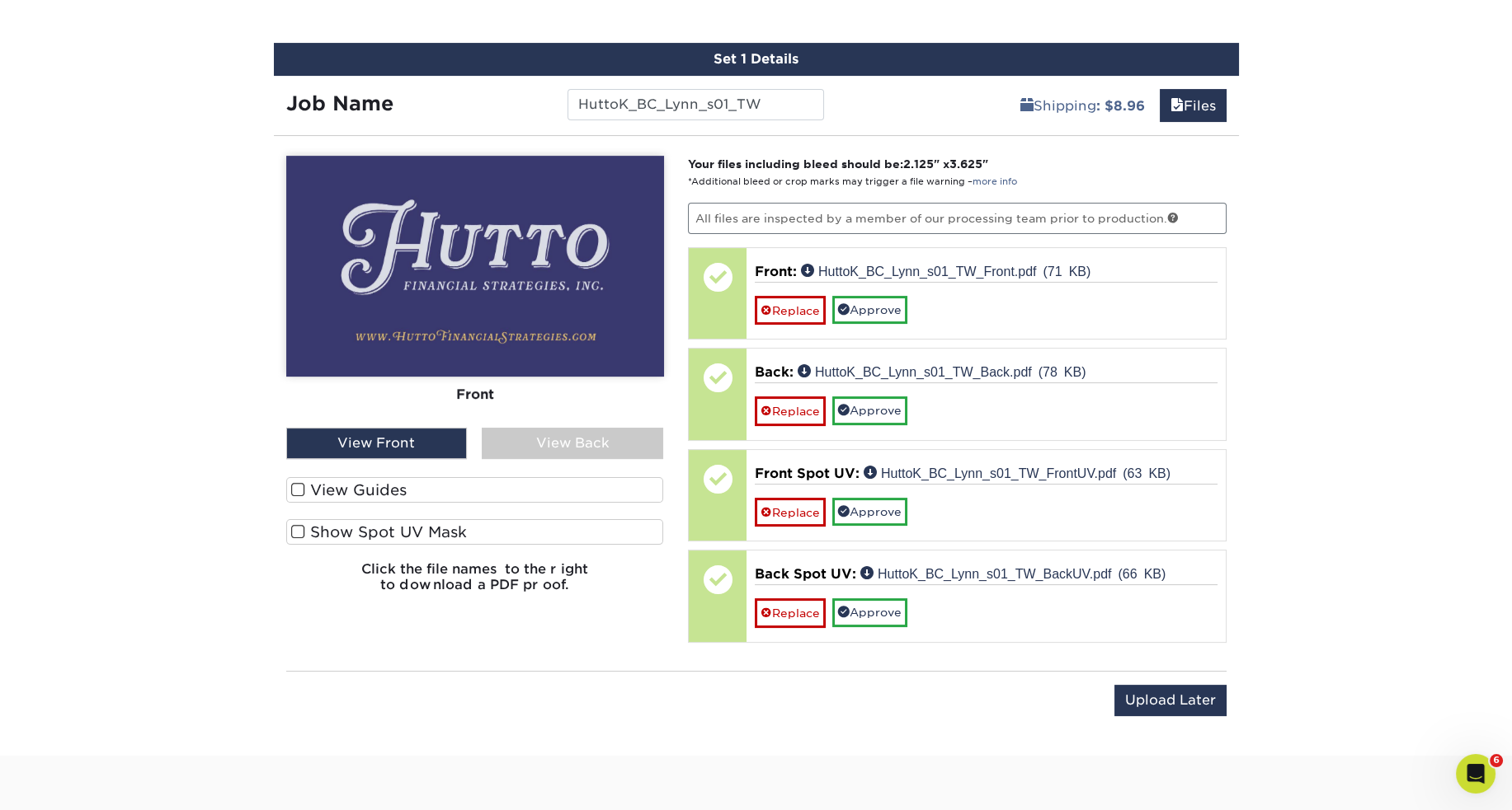
click at [362, 524] on label "Show Spot UV Mask" at bounding box center [475, 532] width 378 height 25
click at [0, 0] on input "Show Spot UV Mask" at bounding box center [0, 0] width 0 height 0
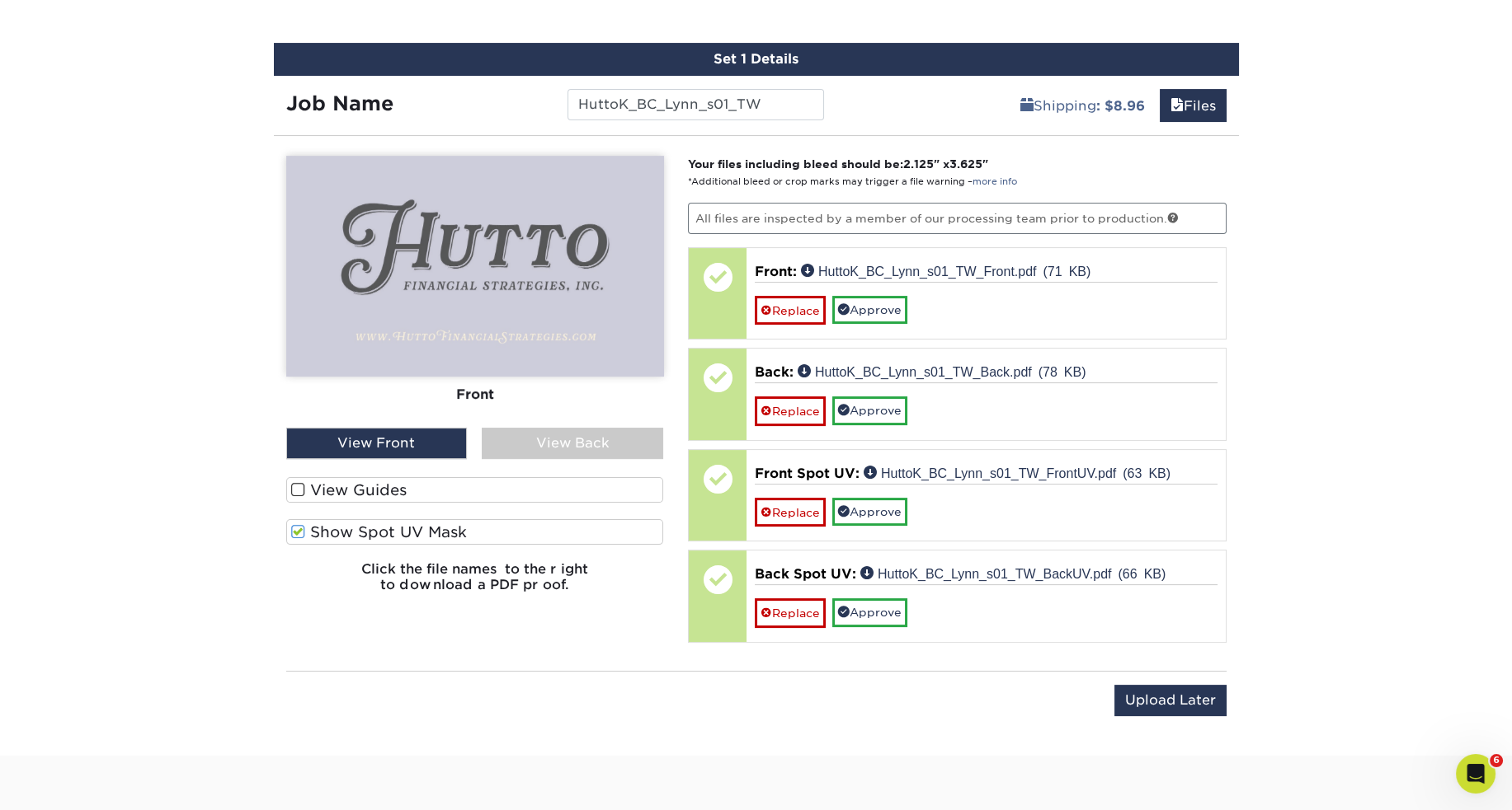
click at [361, 525] on label "Show Spot UV Mask" at bounding box center [475, 532] width 378 height 25
click at [0, 0] on input "Show Spot UV Mask" at bounding box center [0, 0] width 0 height 0
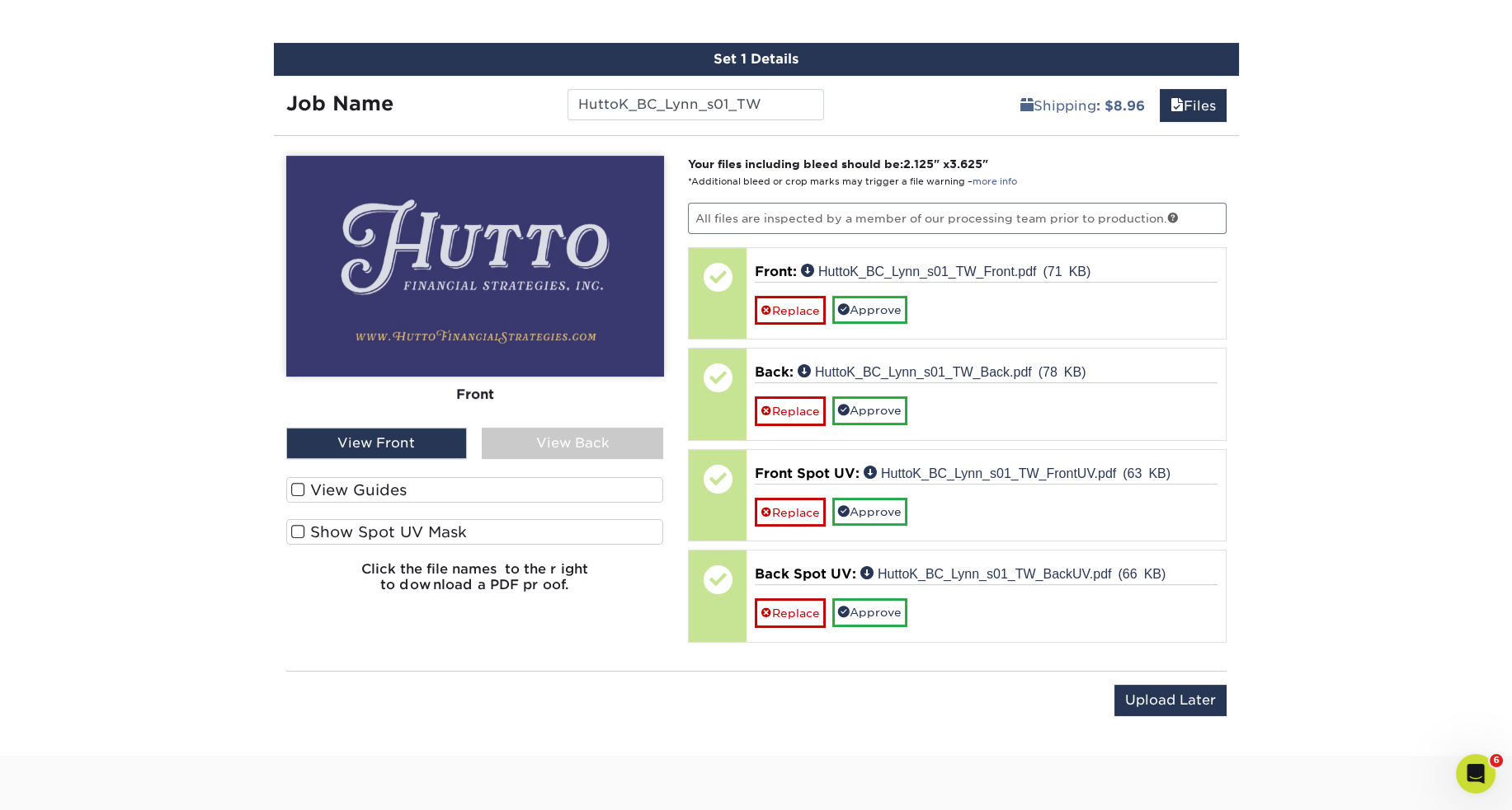
click at [361, 525] on label "Show Spot UV Mask" at bounding box center [475, 532] width 378 height 25
click at [0, 0] on input "Show Spot UV Mask" at bounding box center [0, 0] width 0 height 0
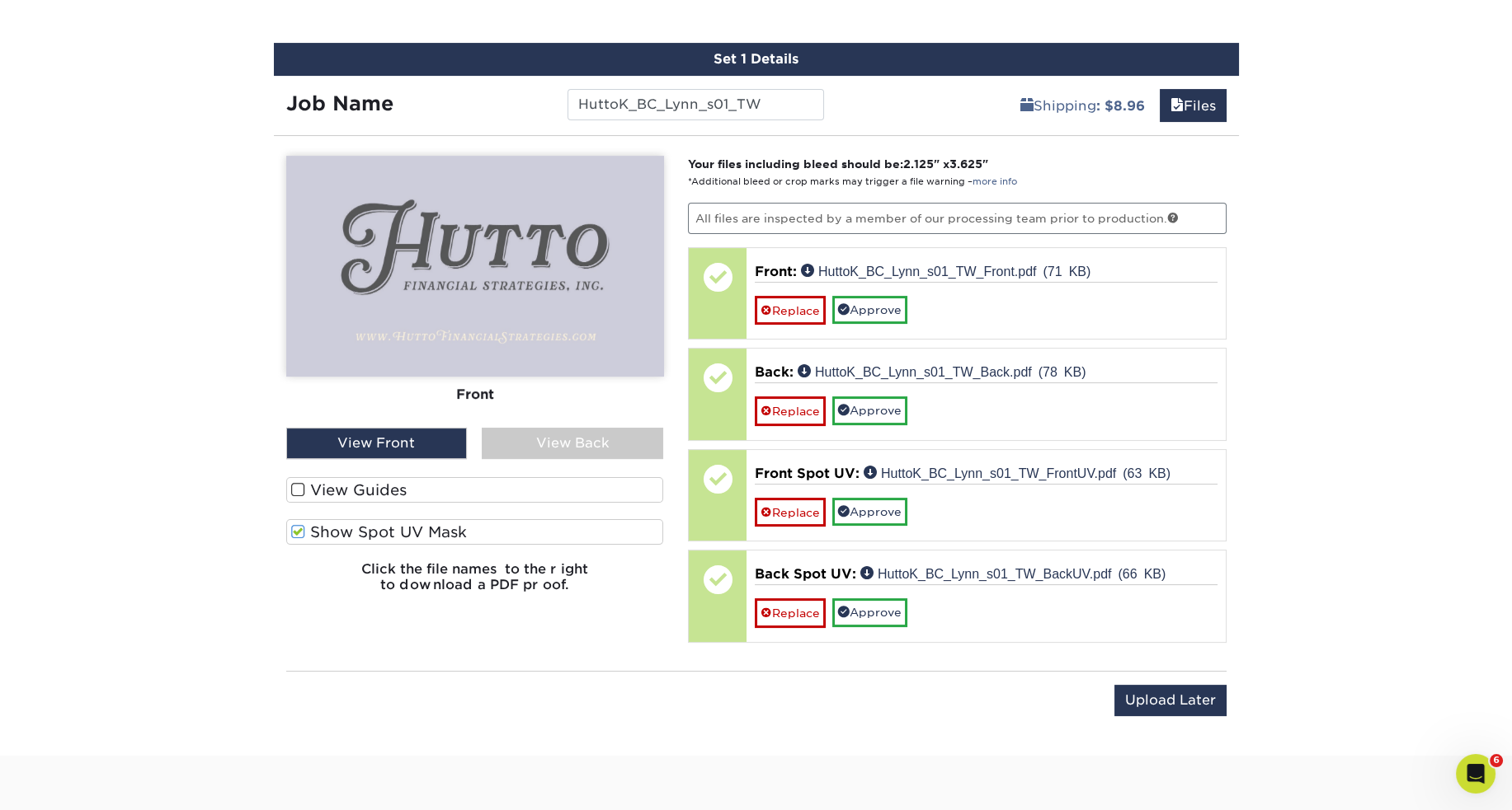
click at [361, 525] on label "Show Spot UV Mask" at bounding box center [475, 532] width 378 height 25
click at [0, 0] on input "Show Spot UV Mask" at bounding box center [0, 0] width 0 height 0
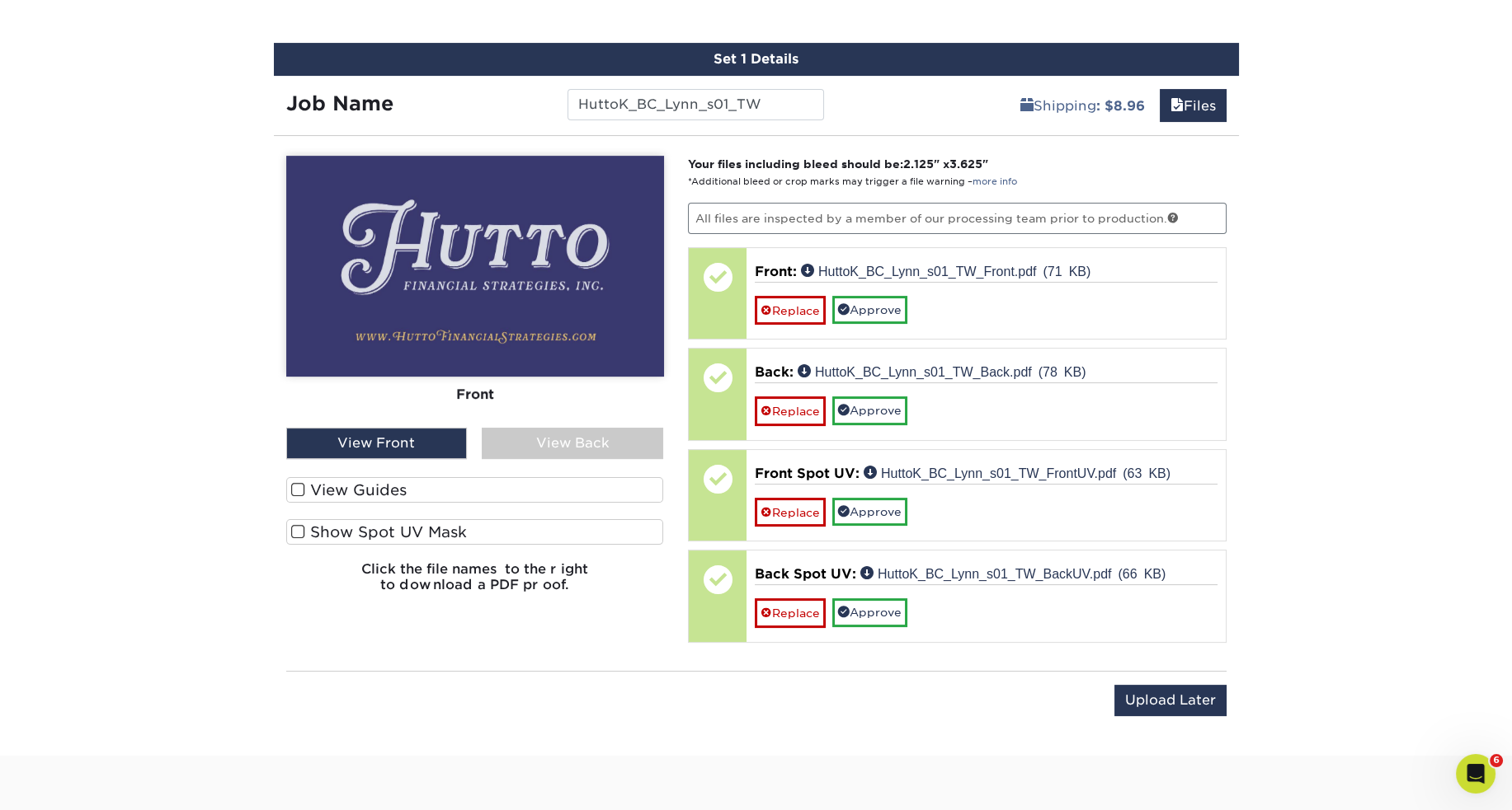
click at [535, 449] on div "View Back" at bounding box center [572, 443] width 181 height 31
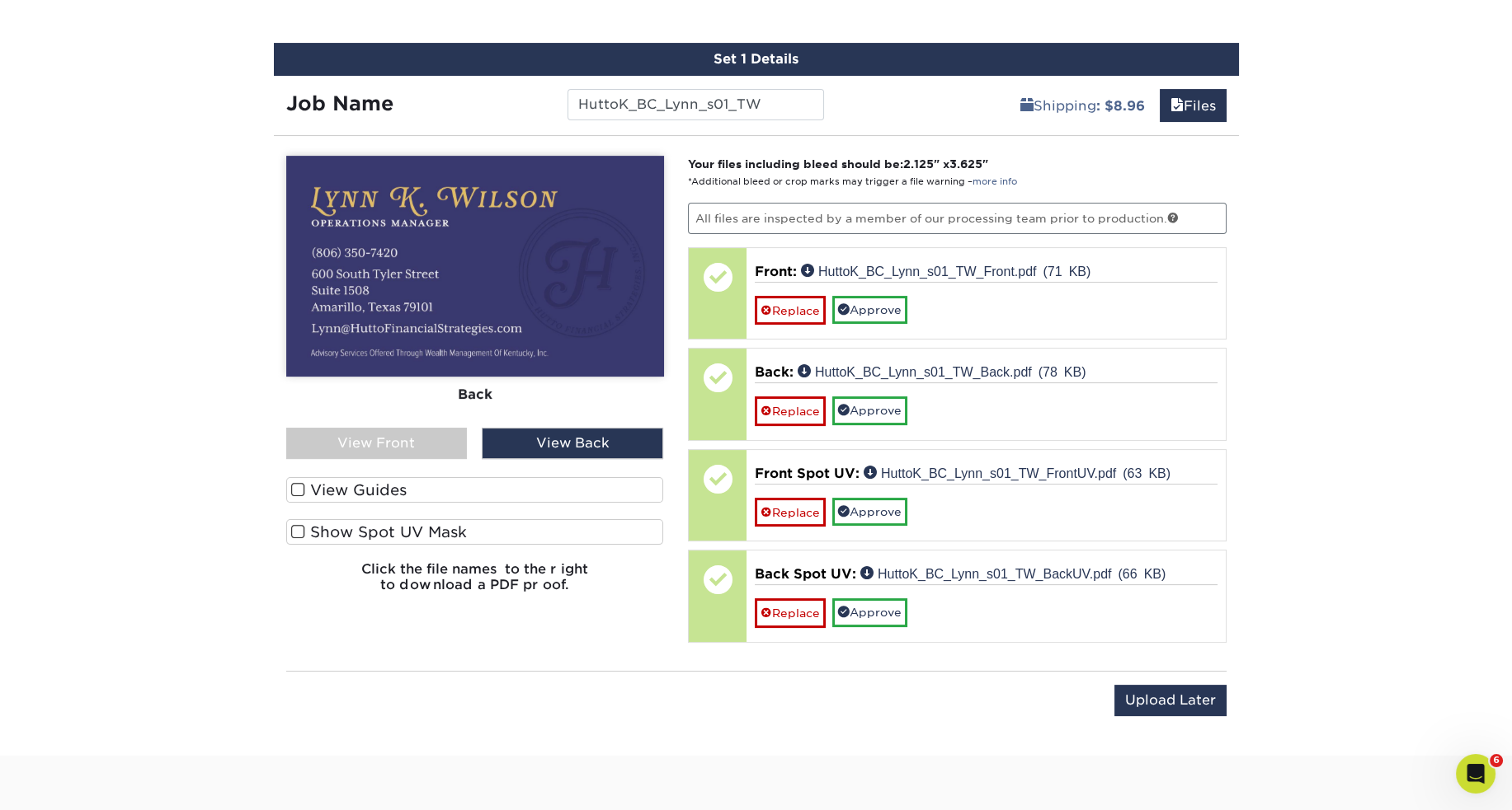
click at [368, 527] on label "Show Spot UV Mask" at bounding box center [475, 532] width 378 height 25
click at [0, 0] on input "Show Spot UV Mask" at bounding box center [0, 0] width 0 height 0
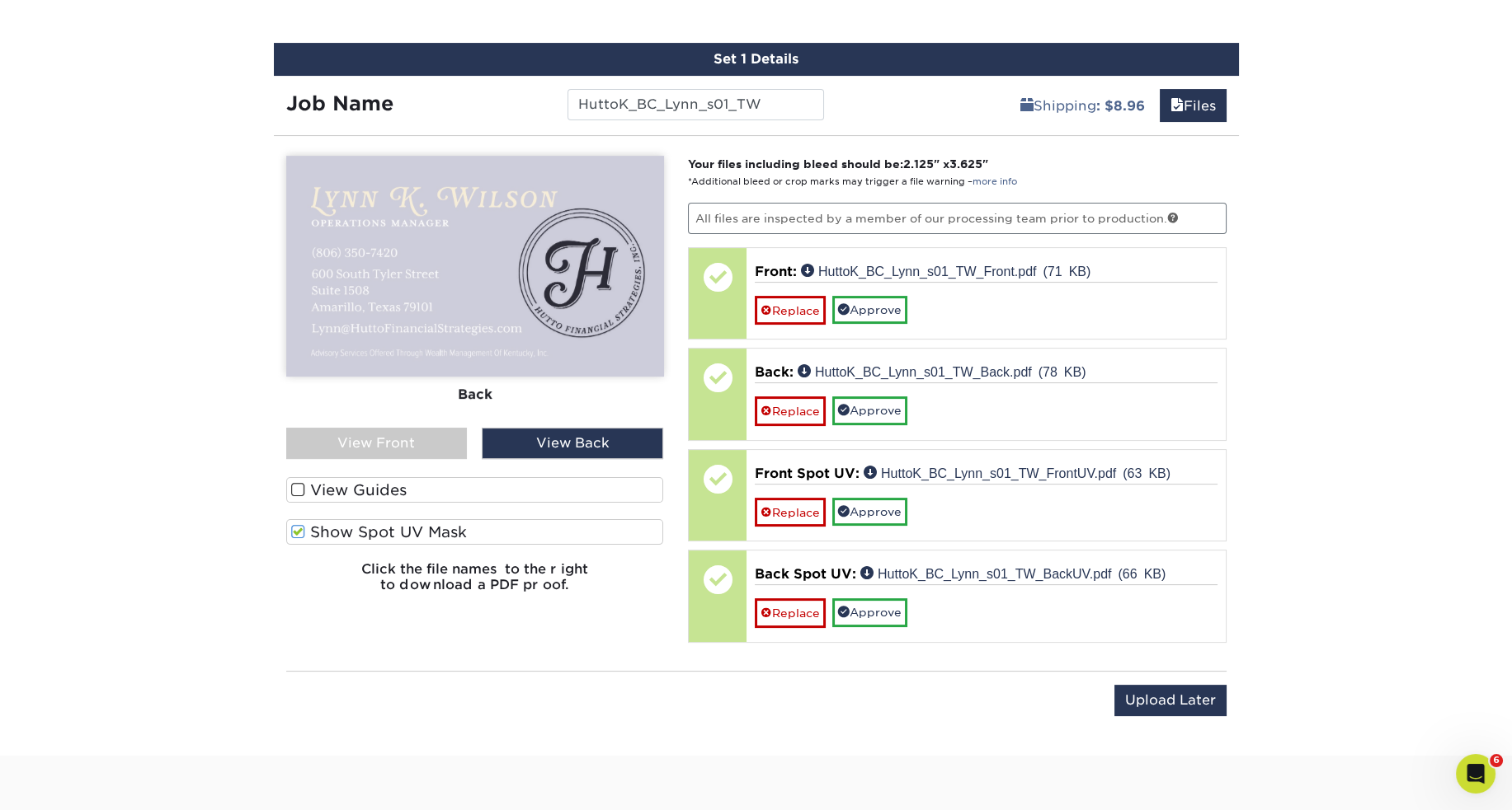
click at [368, 527] on label "Show Spot UV Mask" at bounding box center [475, 532] width 378 height 25
click at [0, 0] on input "Show Spot UV Mask" at bounding box center [0, 0] width 0 height 0
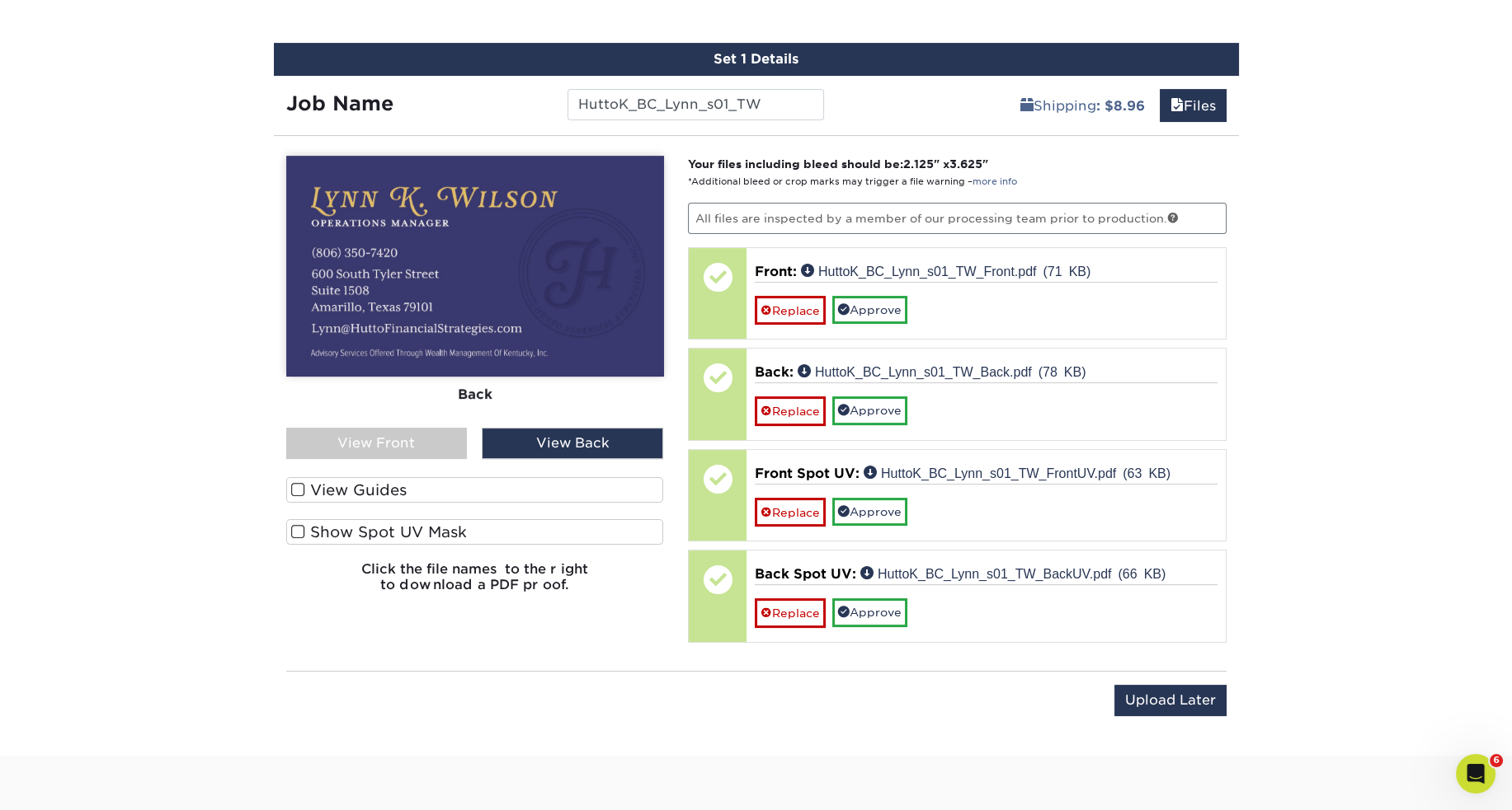
click at [368, 527] on label "Show Spot UV Mask" at bounding box center [475, 532] width 378 height 25
click at [0, 0] on input "Show Spot UV Mask" at bounding box center [0, 0] width 0 height 0
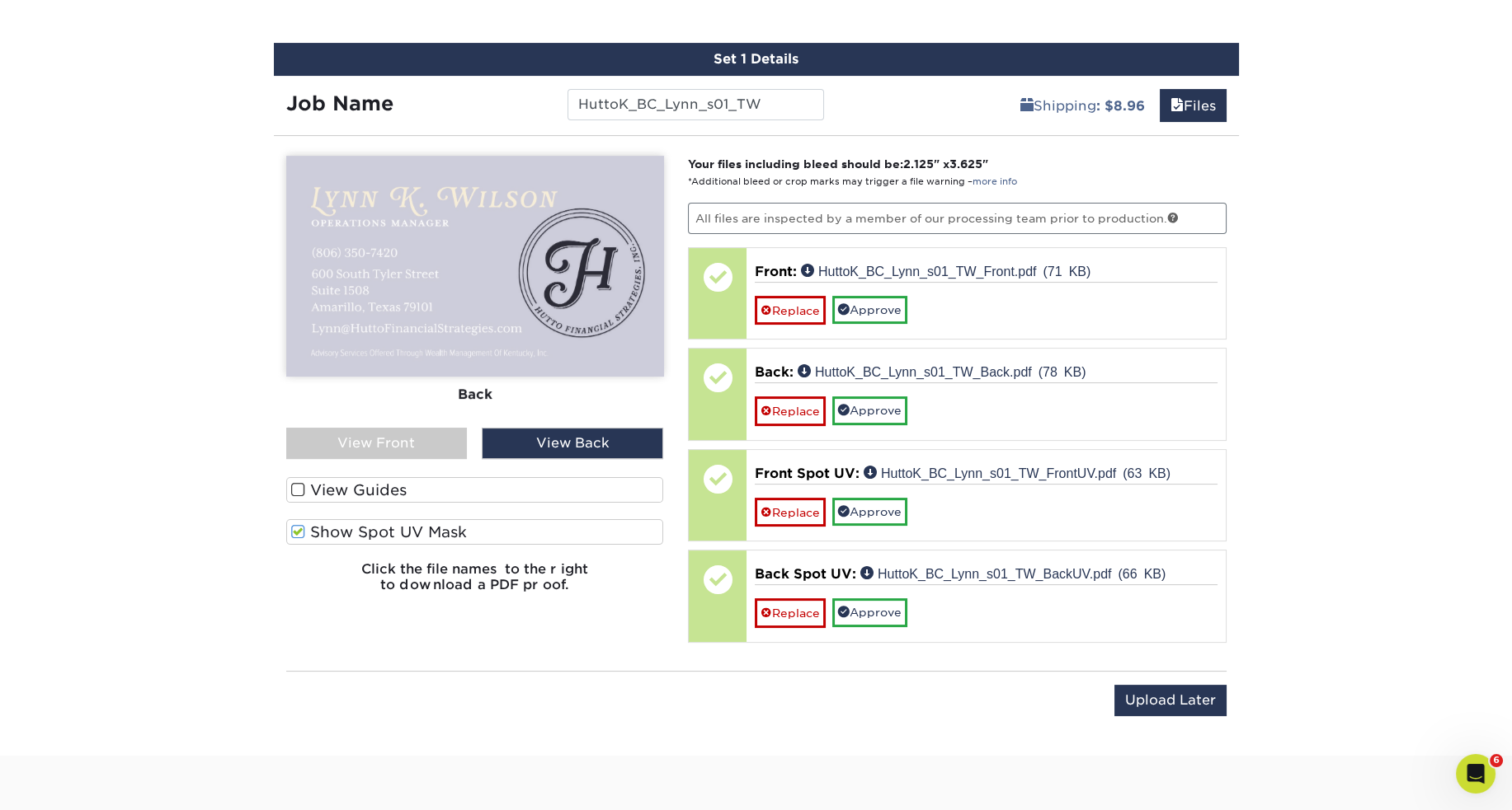
click at [371, 484] on label "View Guides" at bounding box center [475, 490] width 378 height 25
click at [0, 0] on input "View Guides" at bounding box center [0, 0] width 0 height 0
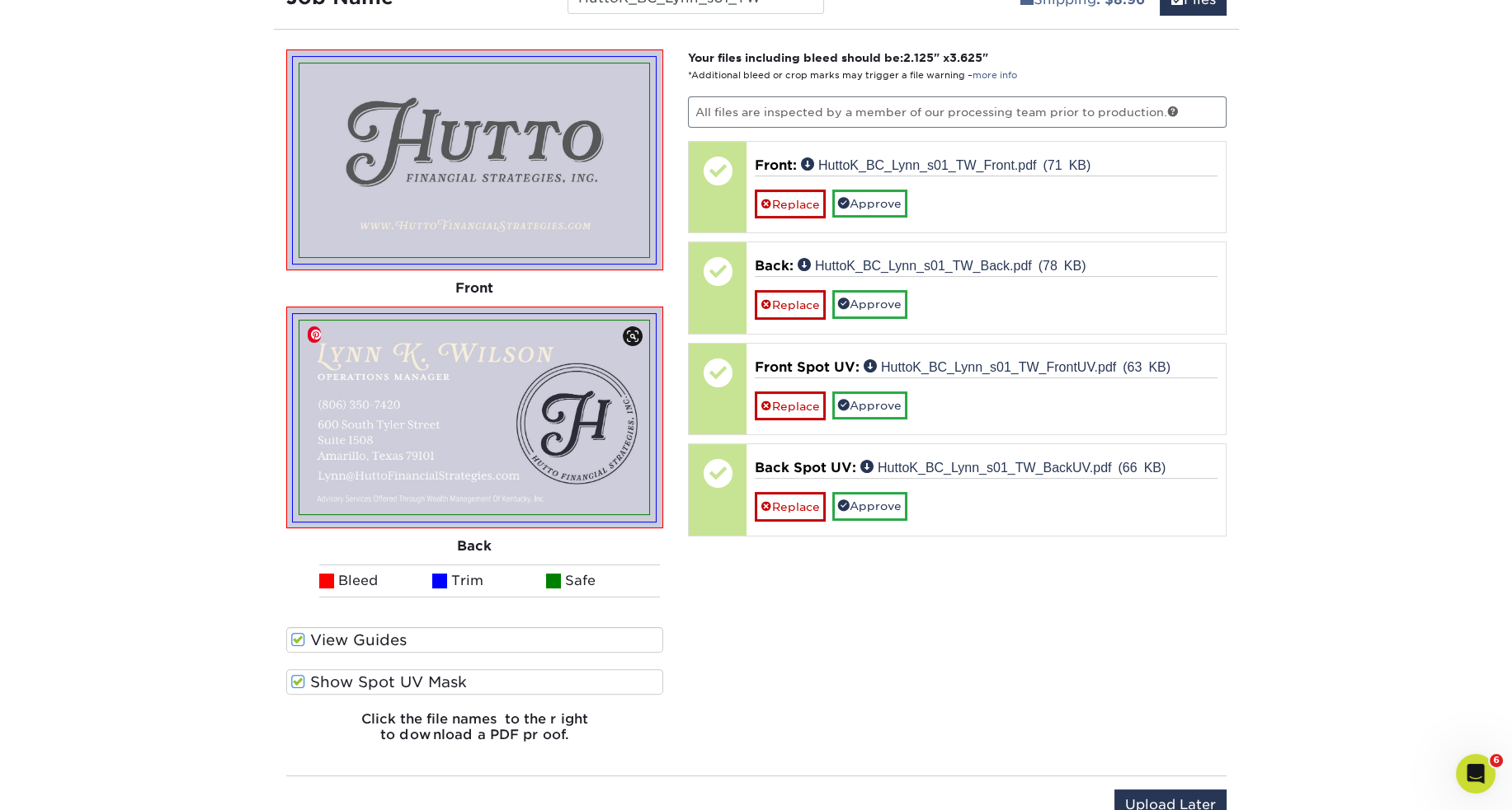
scroll to position [1076, 0]
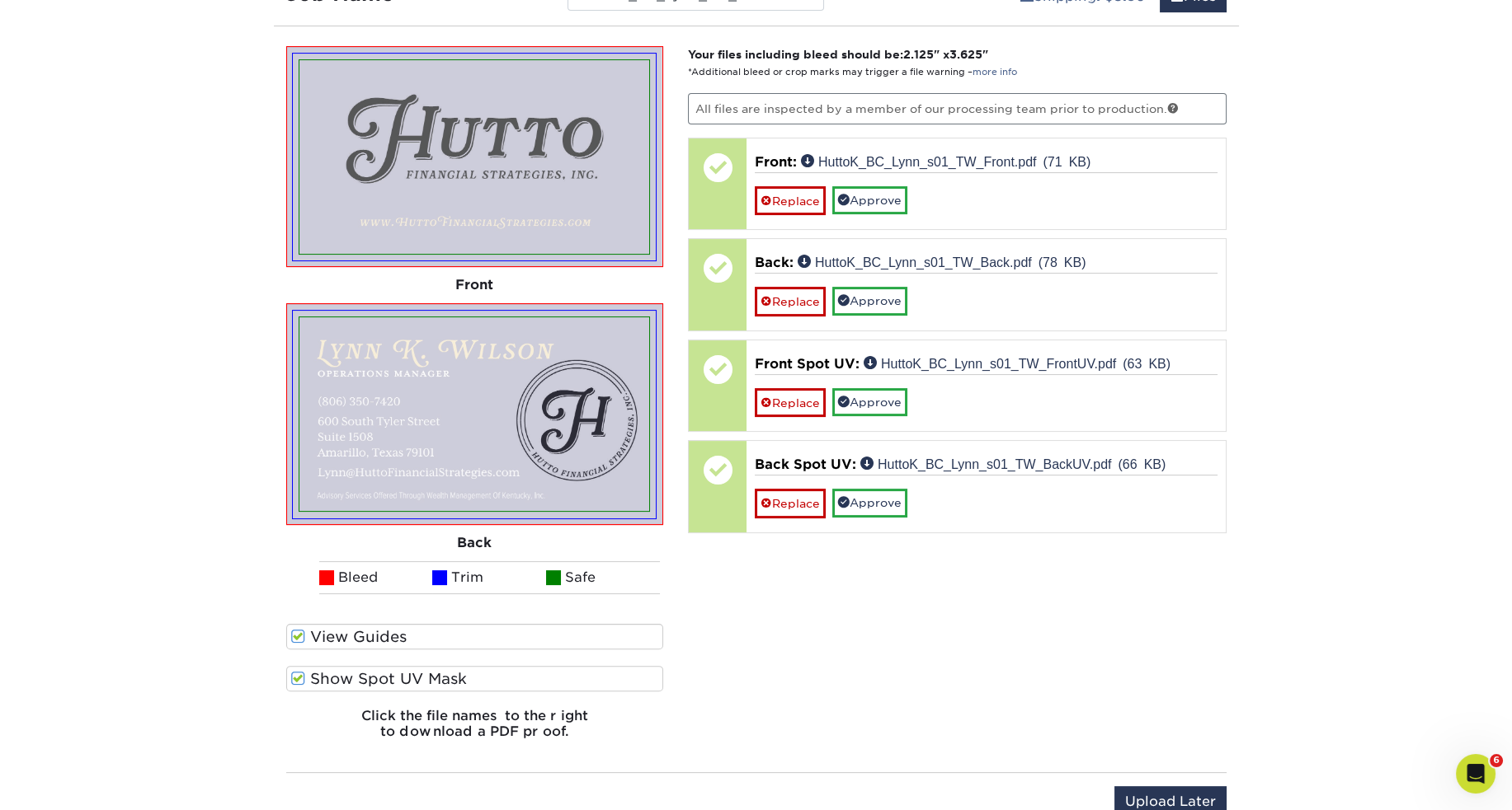
click at [371, 668] on label "Show Spot UV Mask" at bounding box center [475, 679] width 378 height 25
click at [0, 0] on input "Show Spot UV Mask" at bounding box center [0, 0] width 0 height 0
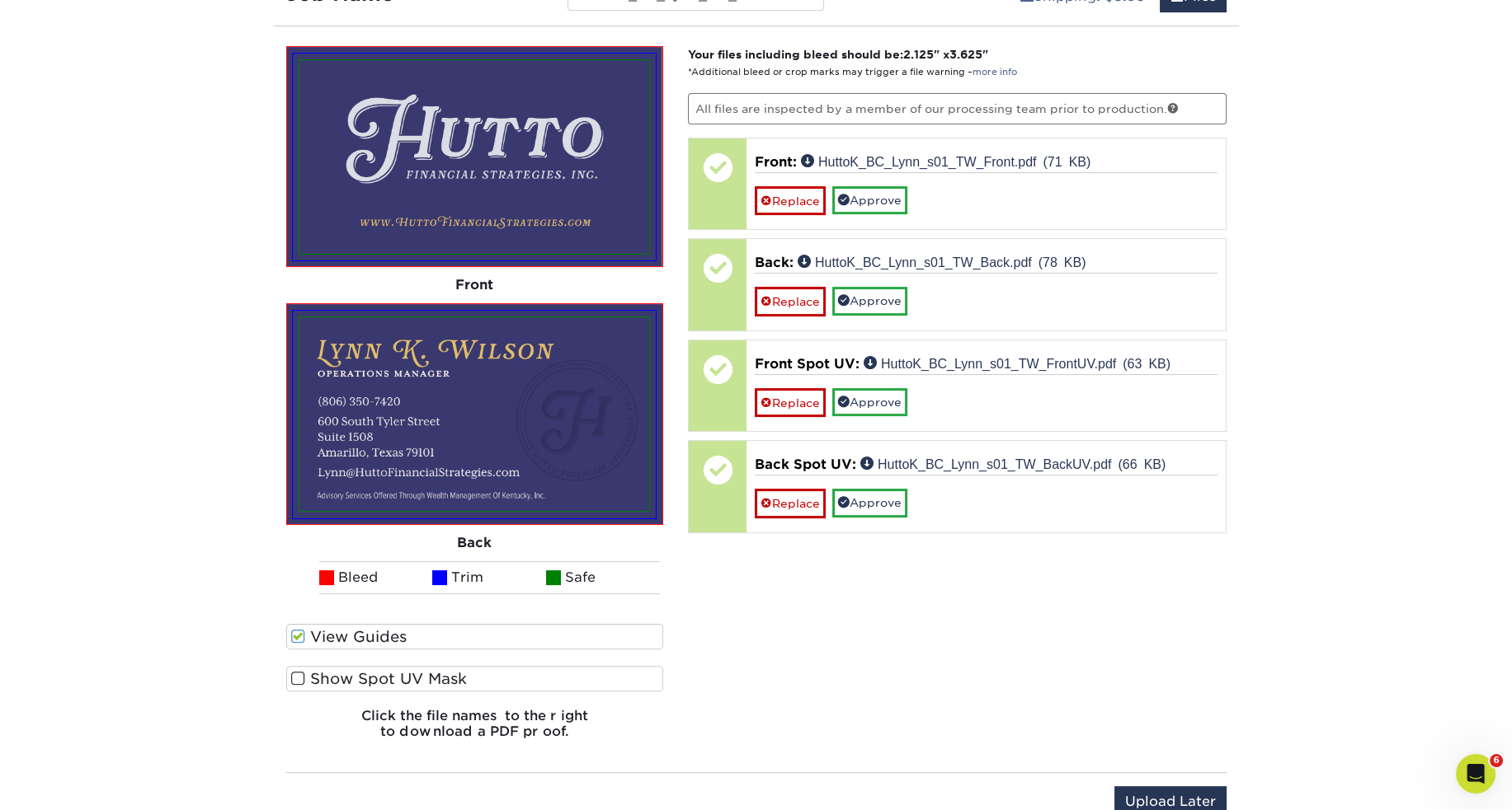
click at [371, 668] on label "Show Spot UV Mask" at bounding box center [475, 679] width 378 height 25
click at [0, 0] on input "Show Spot UV Mask" at bounding box center [0, 0] width 0 height 0
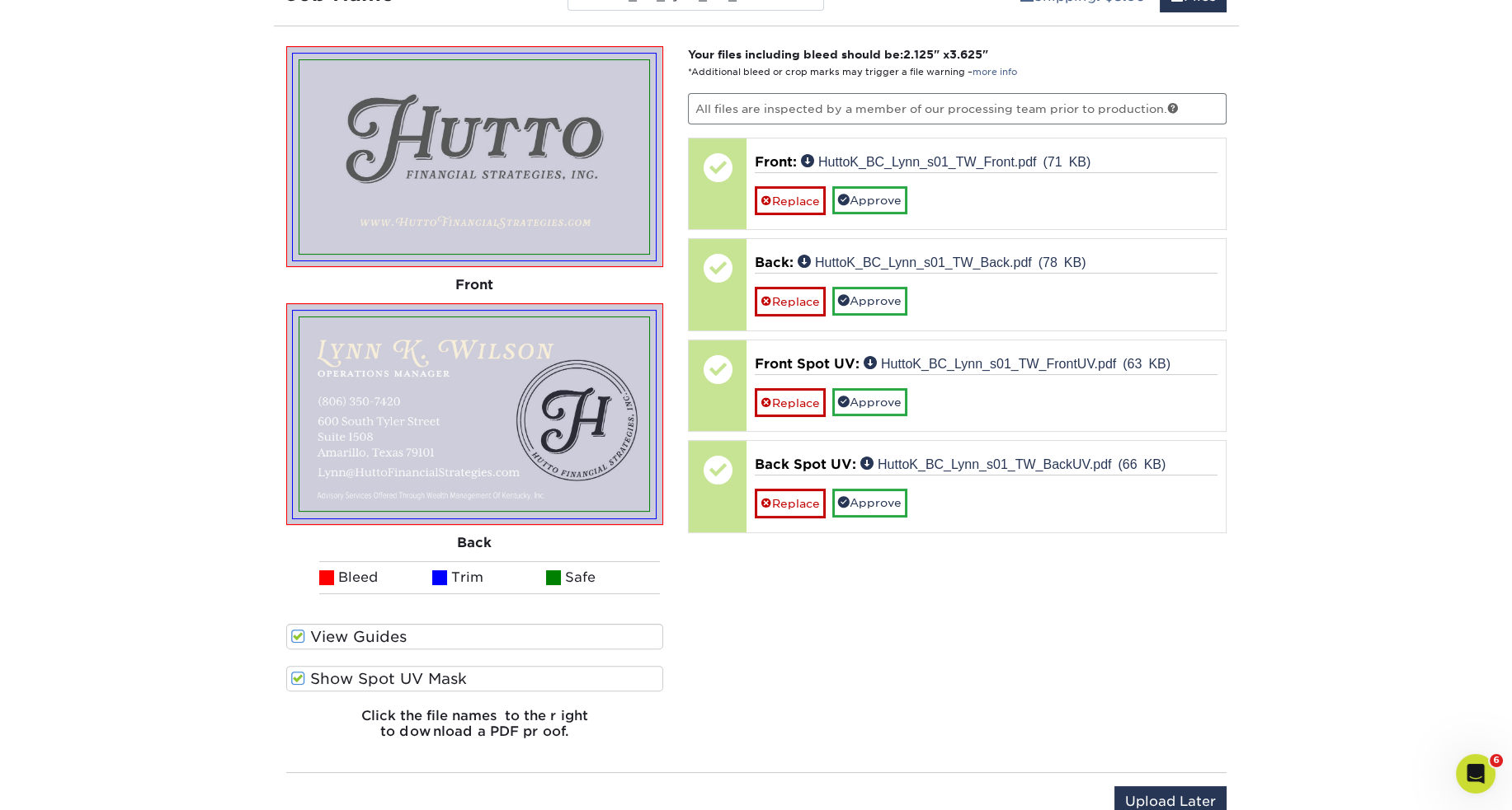
click at [371, 668] on label "Show Spot UV Mask" at bounding box center [475, 679] width 378 height 25
click at [0, 0] on input "Show Spot UV Mask" at bounding box center [0, 0] width 0 height 0
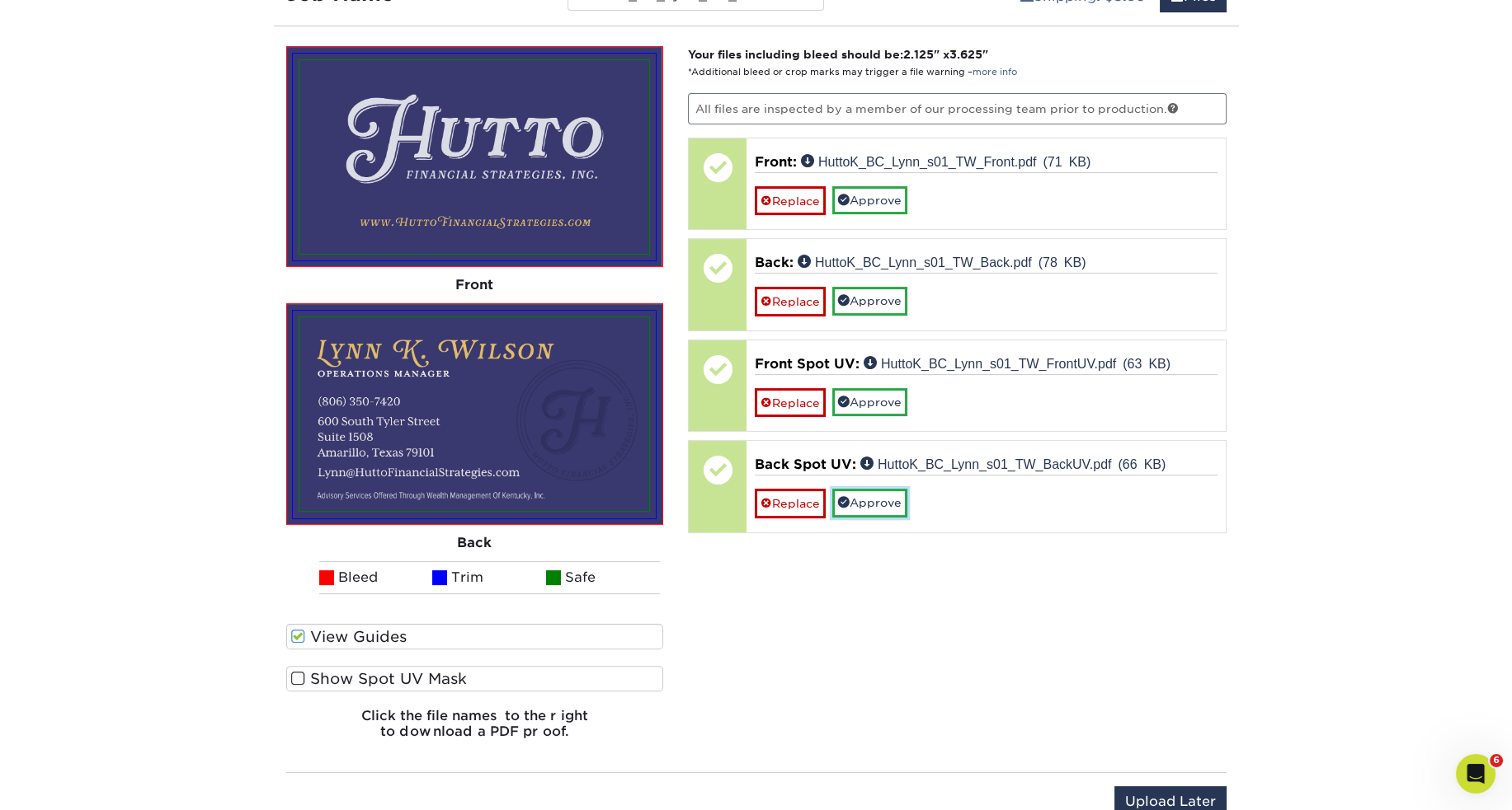
click at [884, 500] on link "Approve" at bounding box center [870, 502] width 75 height 28
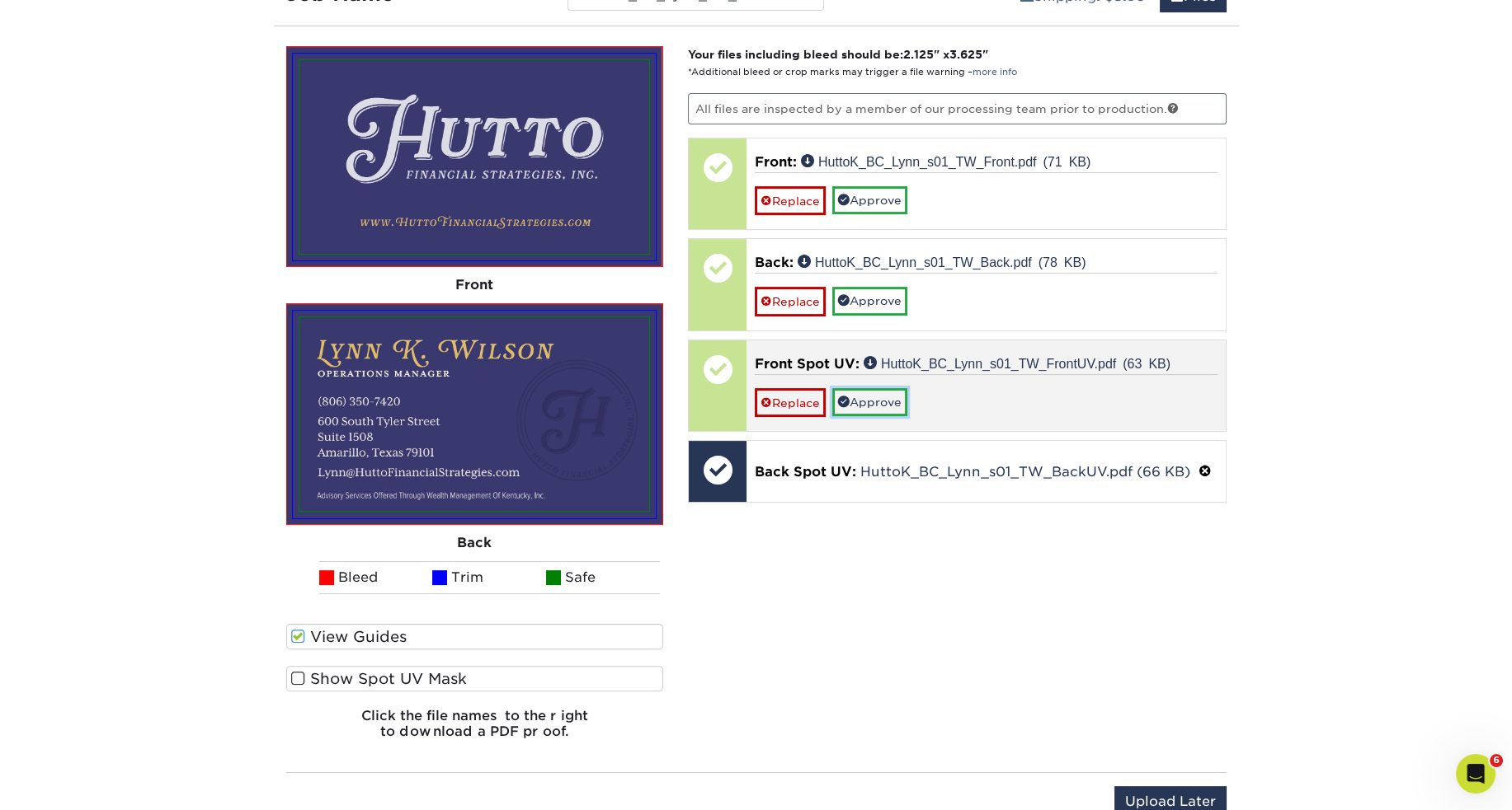
click at [875, 397] on link "Approve" at bounding box center [870, 402] width 75 height 28
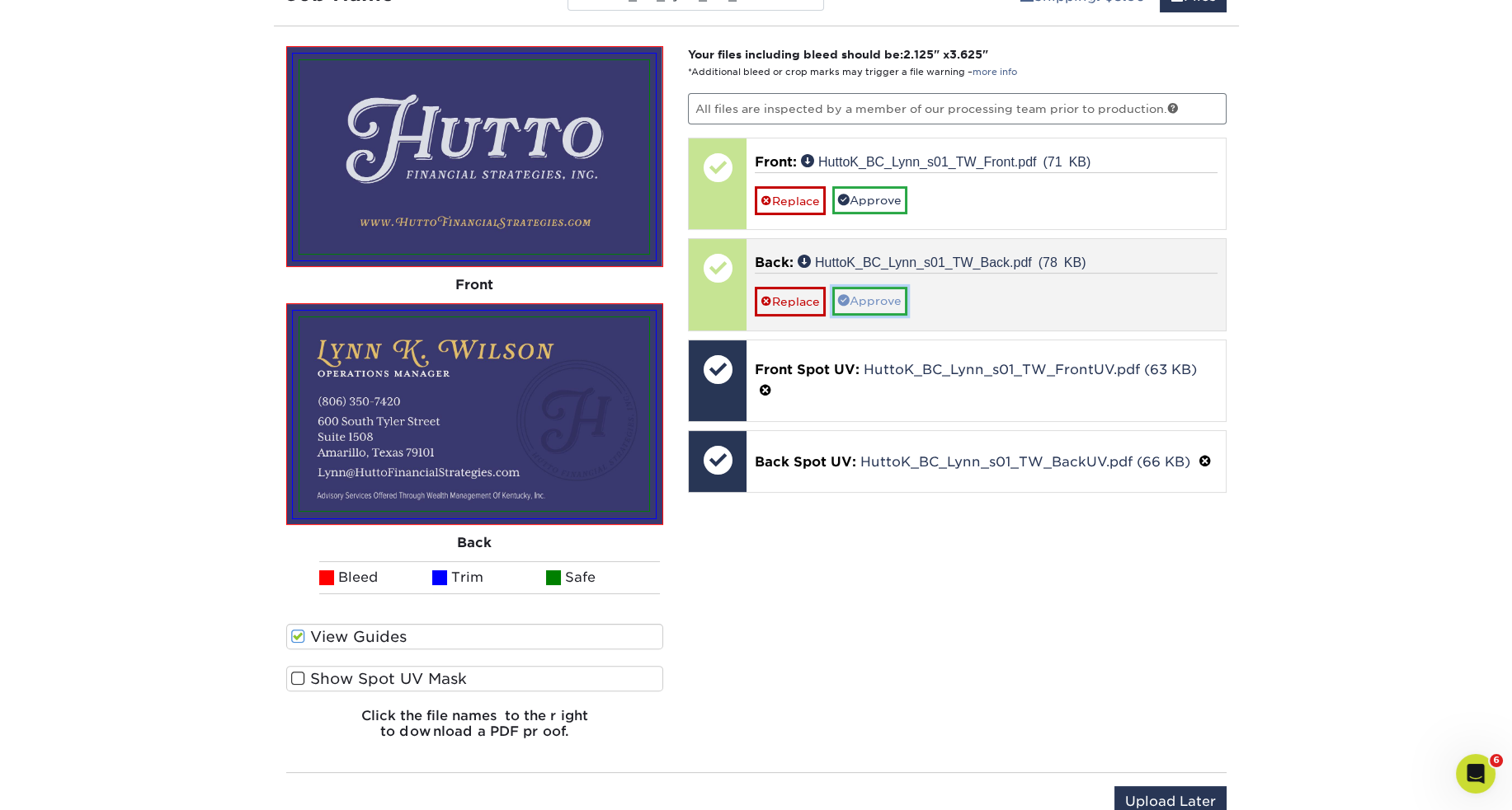
click at [886, 292] on link "Approve" at bounding box center [870, 300] width 75 height 28
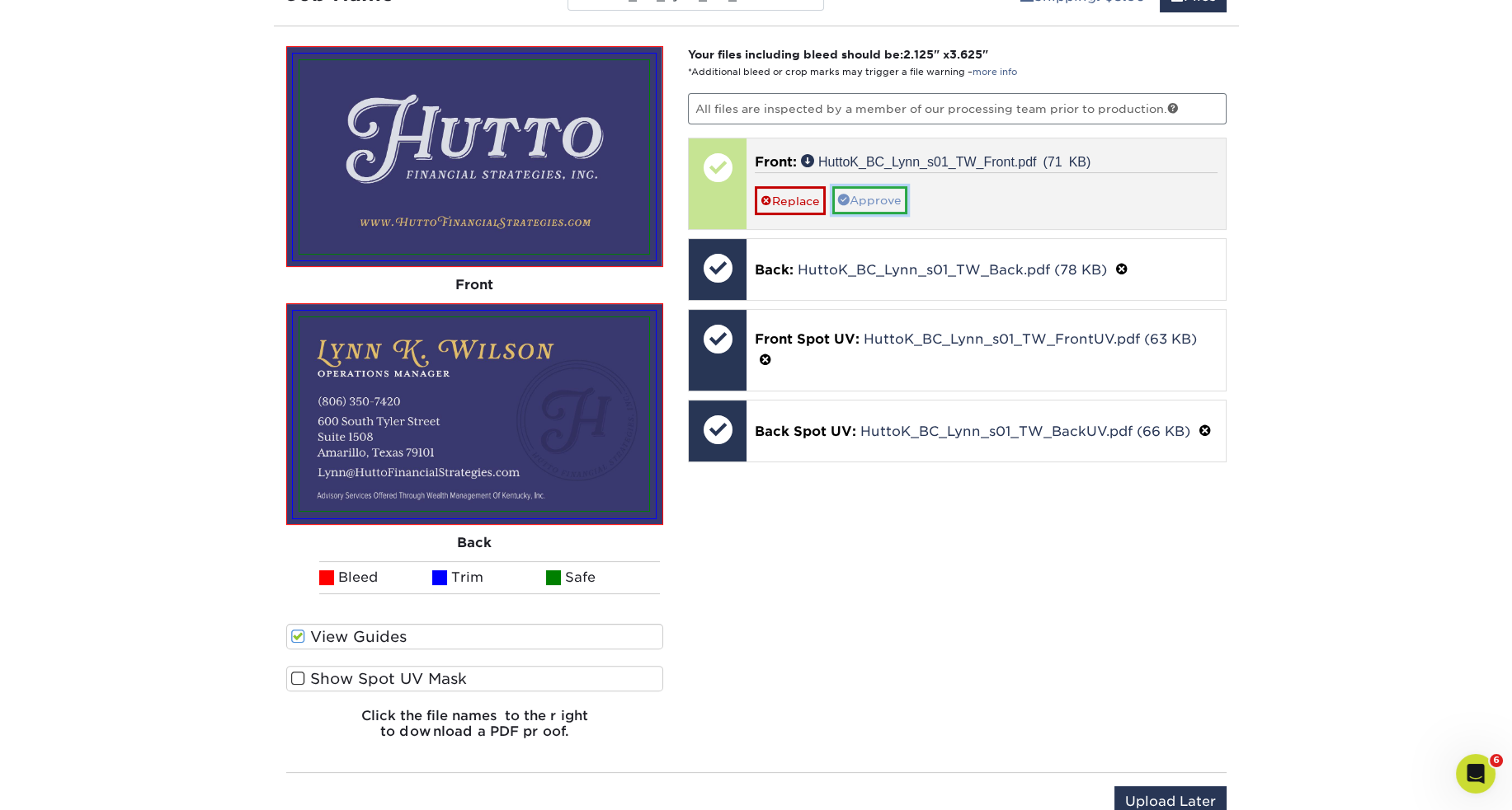
click at [888, 196] on link "Approve" at bounding box center [870, 200] width 75 height 28
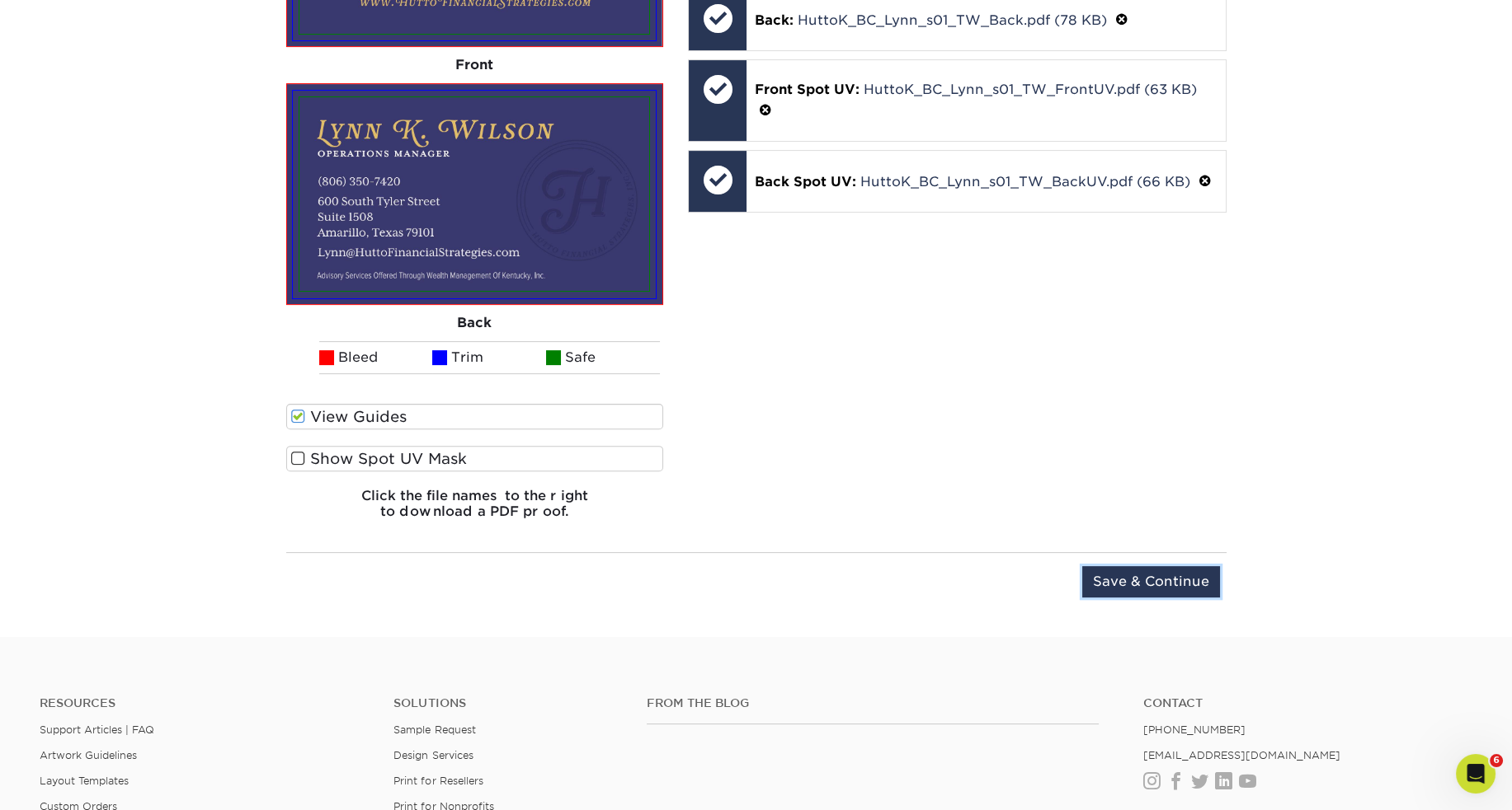
click at [1161, 571] on input "Save & Continue" at bounding box center [1150, 581] width 137 height 31
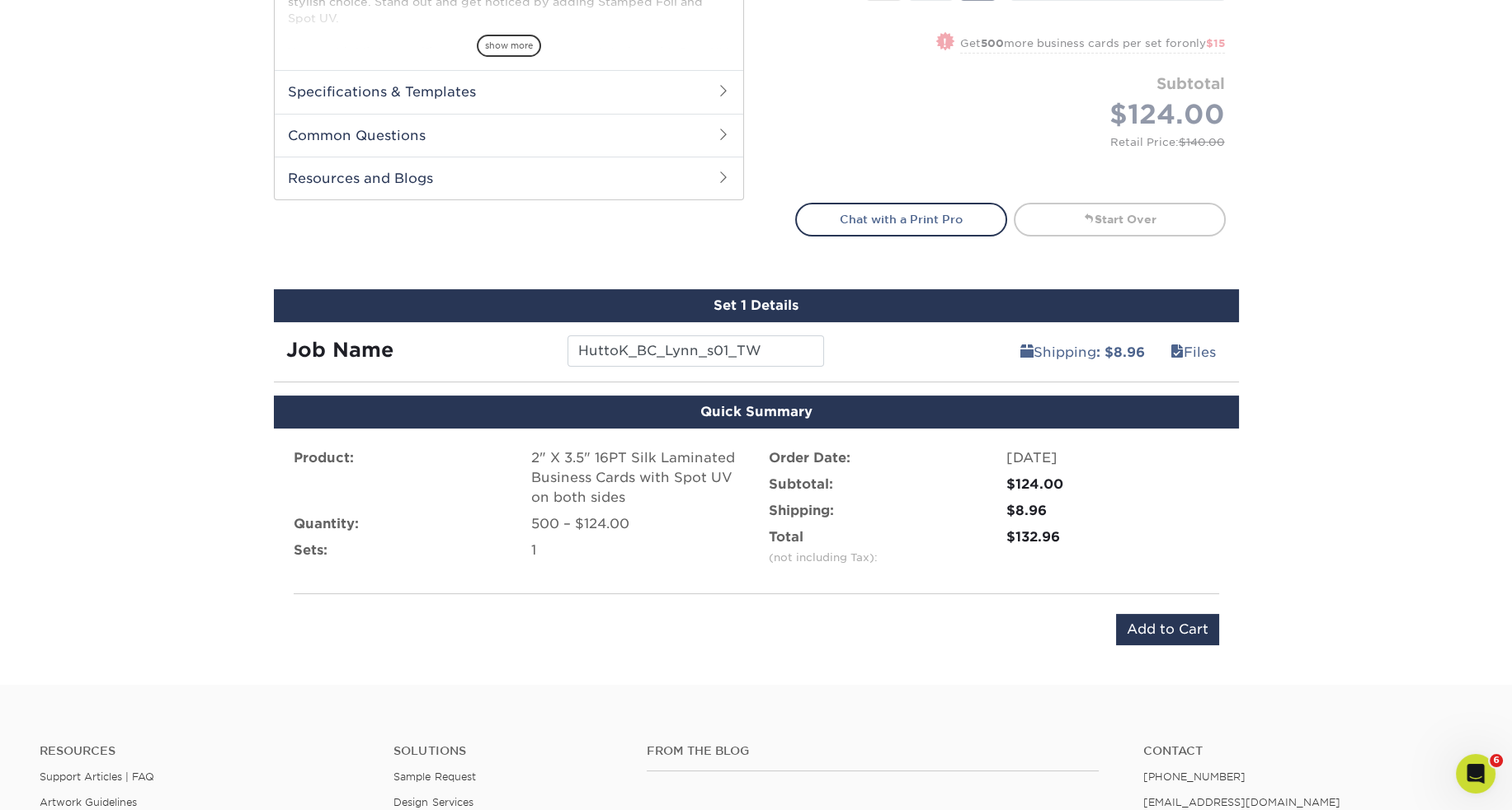
scroll to position [633, 0]
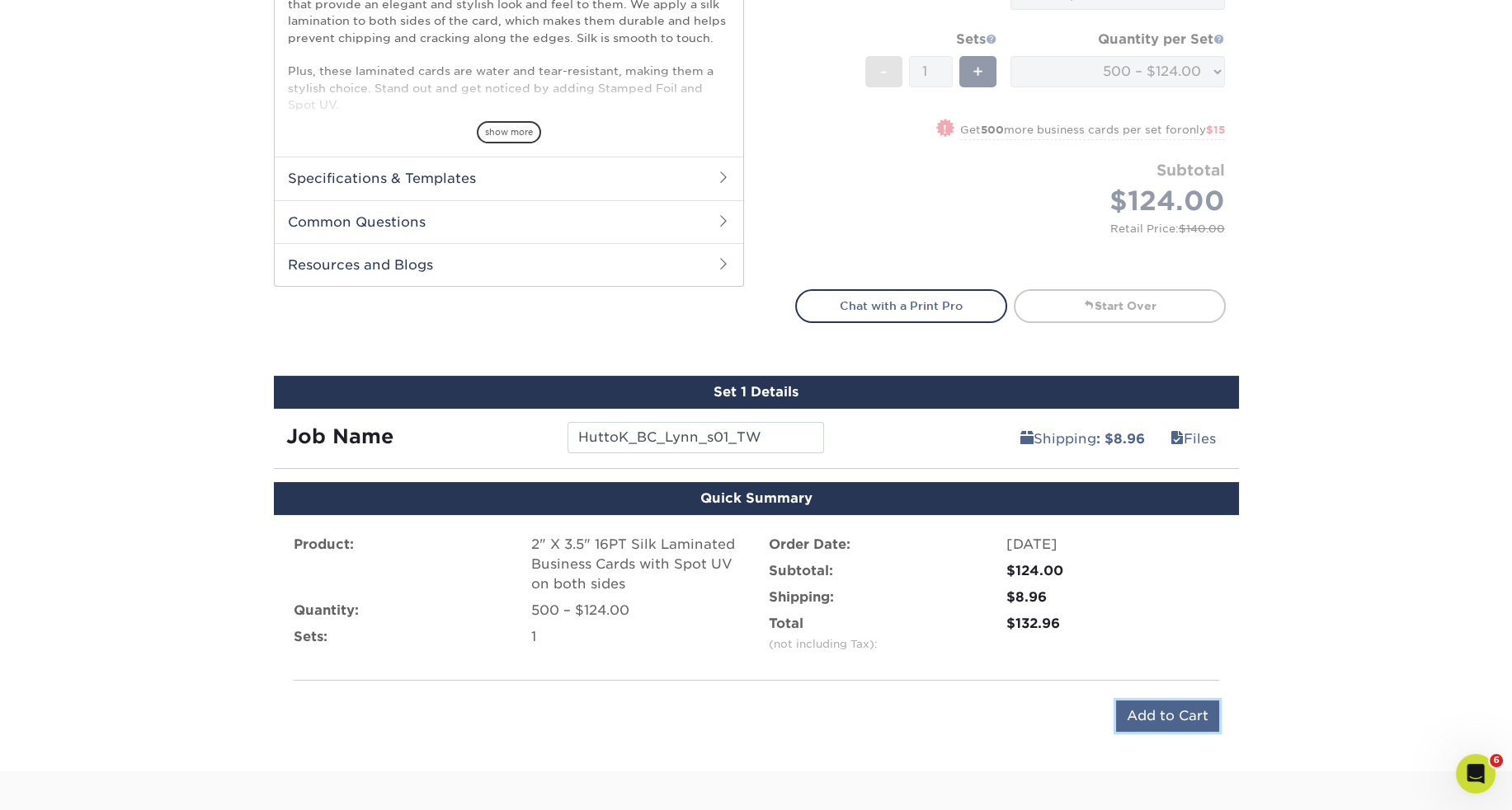
click at [1181, 706] on input "Add to Cart" at bounding box center [1167, 716] width 103 height 31
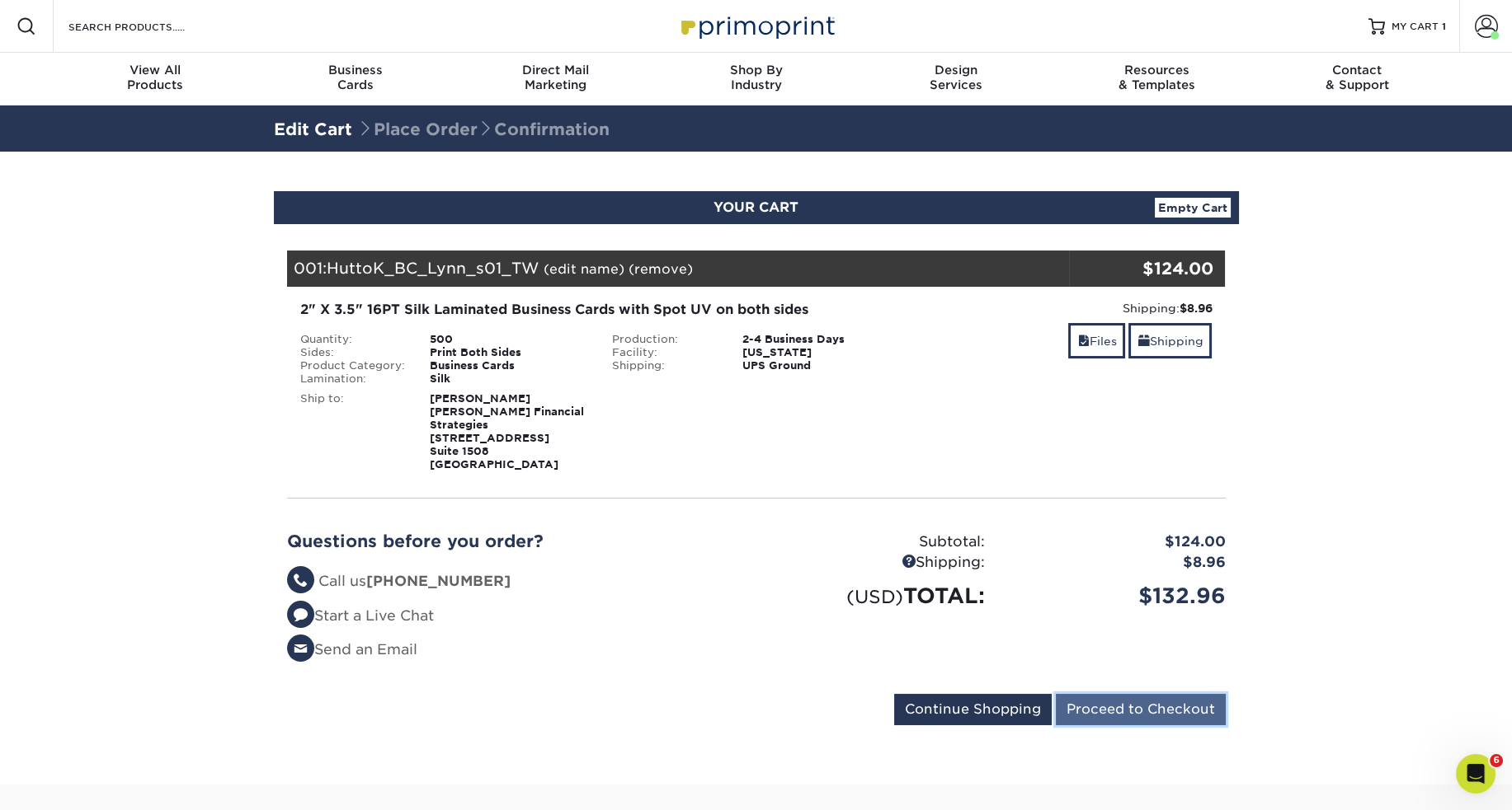
click at [1186, 696] on input "Proceed to Checkout" at bounding box center [1140, 710] width 170 height 31
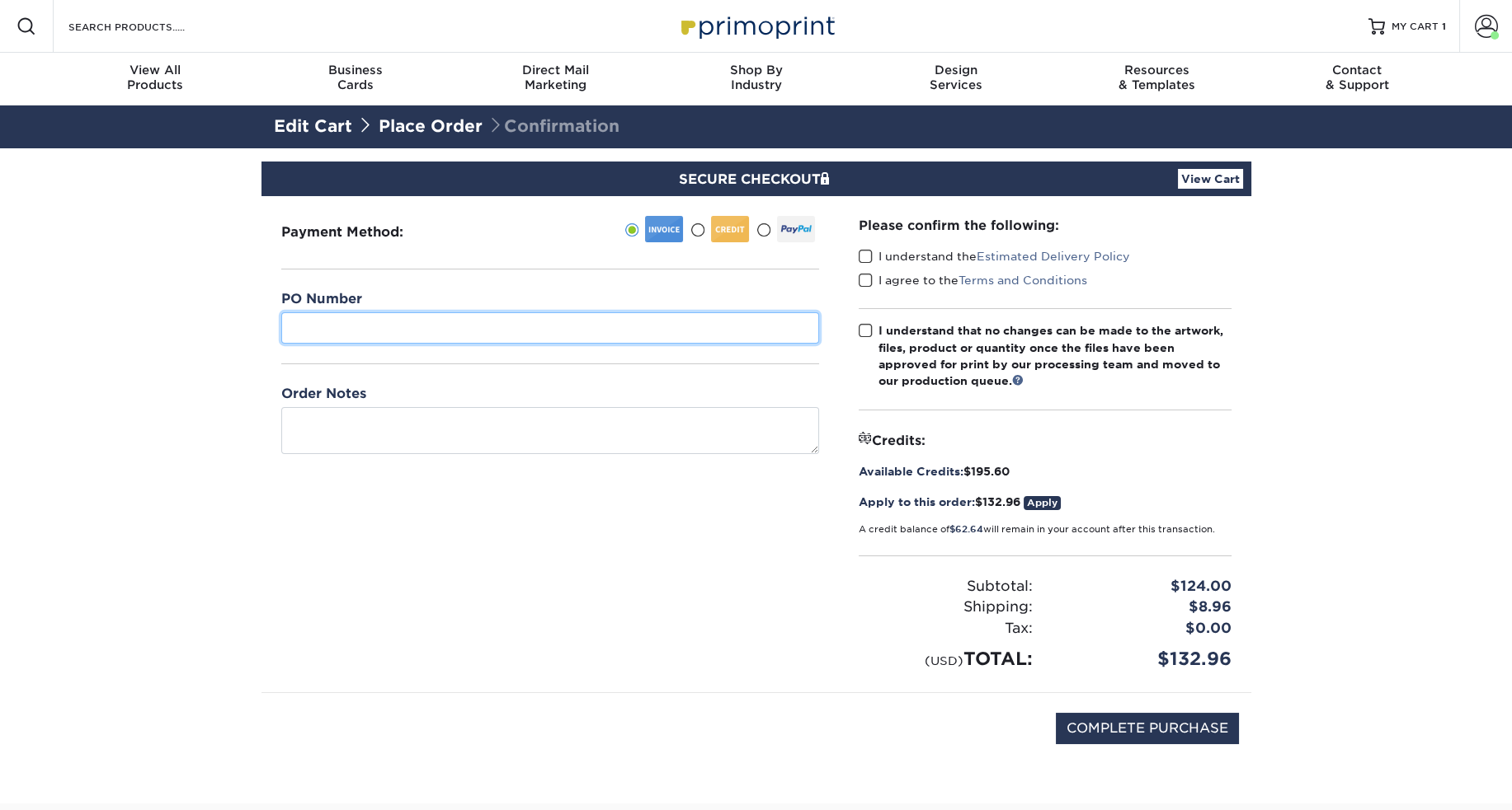
click at [646, 325] on input "text" at bounding box center [549, 327] width 538 height 31
paste input "HuttoK_BC_Lynn_s01_TW"
type input "HuttoK_BC_Lynn_s01_TW"
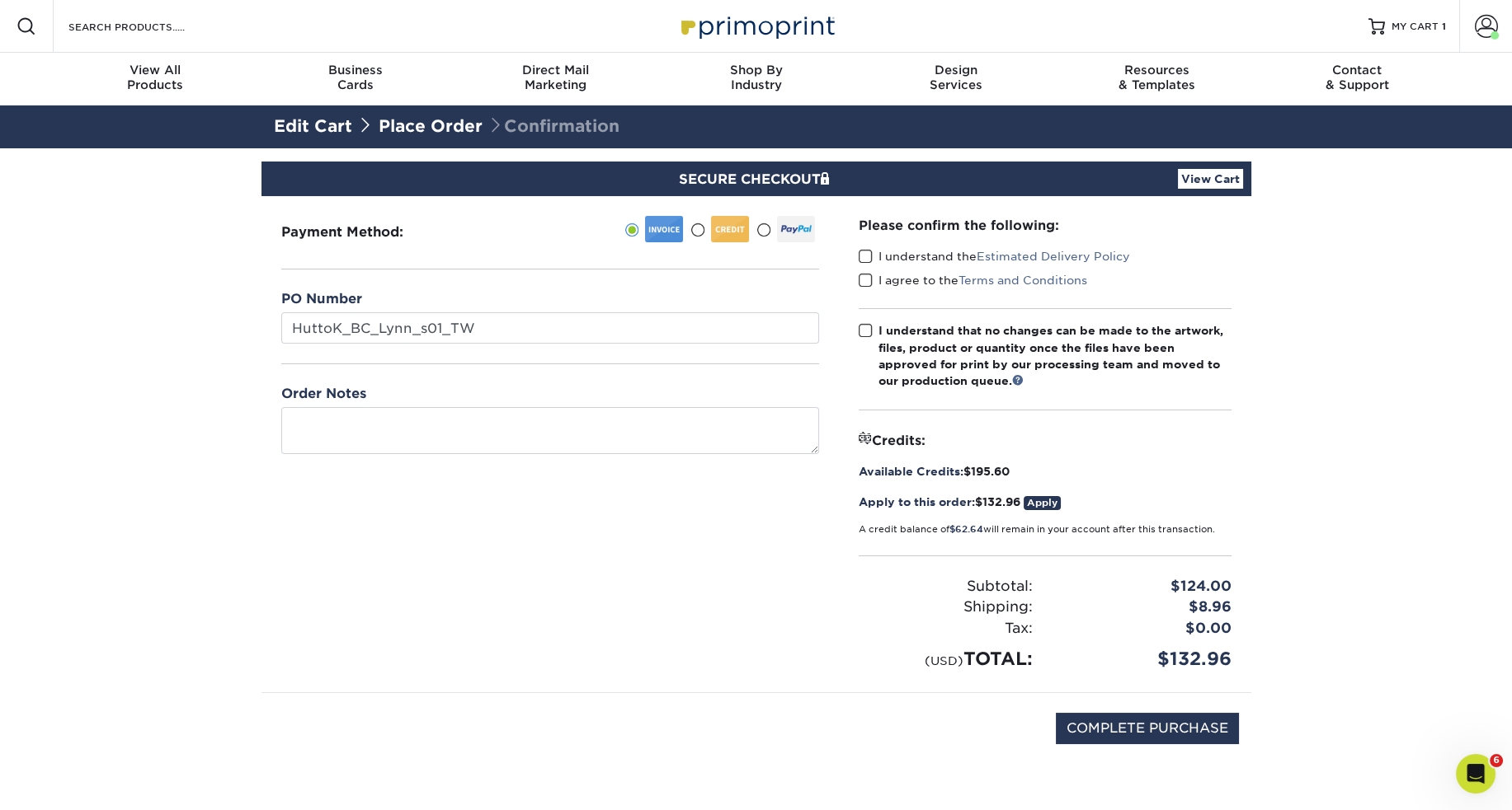
click at [1359, 500] on section "SECURE CHECKOUT View Cart Payment Method: $" at bounding box center [756, 484] width 1512 height 673
click at [861, 254] on span at bounding box center [866, 257] width 14 height 15
click at [0, 0] on input "I understand the Estimated Delivery Policy" at bounding box center [0, 0] width 0 height 0
click at [863, 275] on span at bounding box center [866, 280] width 14 height 15
click at [0, 0] on input "I agree to the Terms and Conditions" at bounding box center [0, 0] width 0 height 0
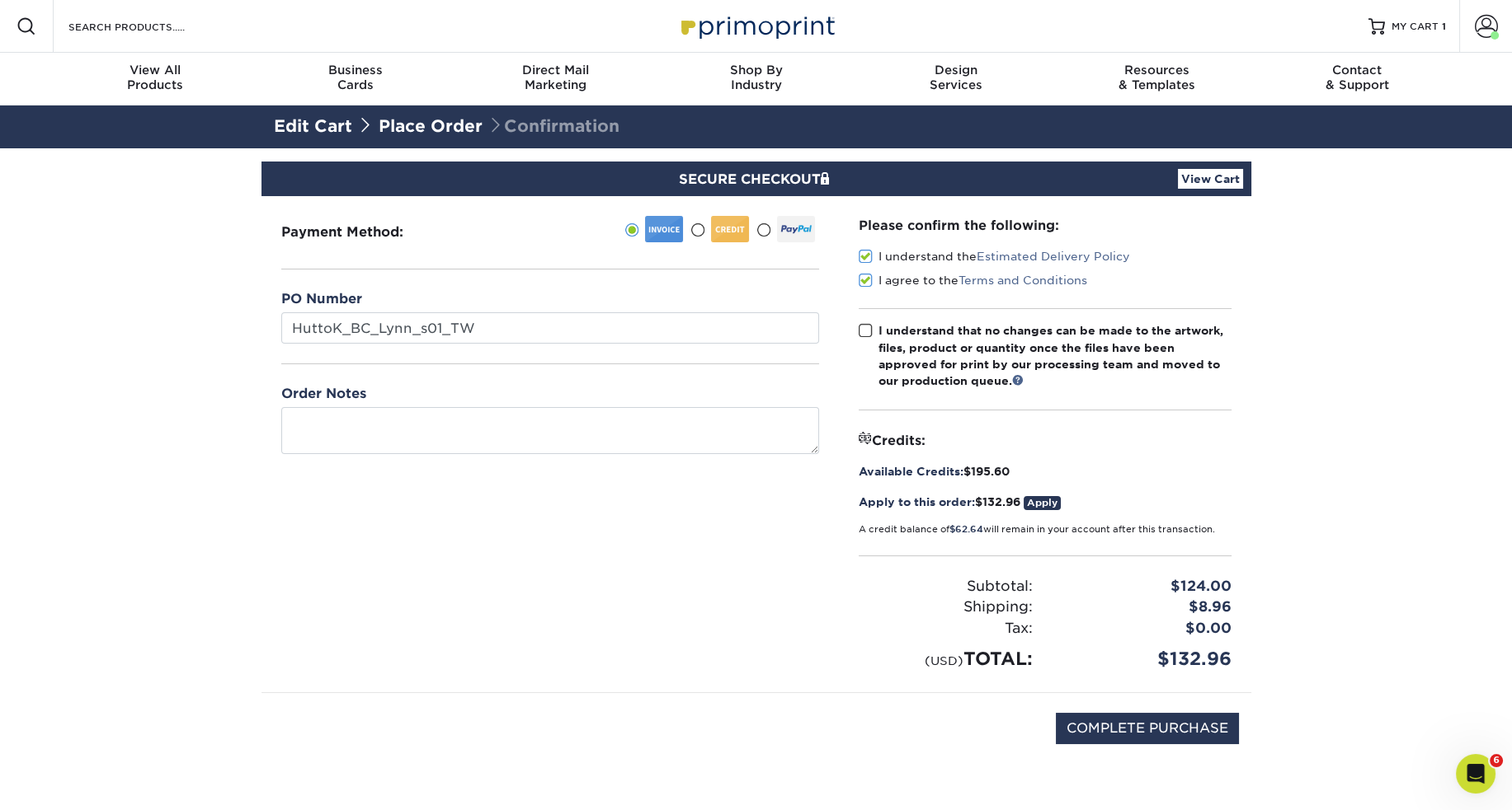
click at [864, 331] on span at bounding box center [866, 330] width 14 height 15
click at [0, 0] on input "I understand that no changes can be made to the artwork, files, product or quan…" at bounding box center [0, 0] width 0 height 0
click at [1187, 726] on input "COMPLETE PURCHASE" at bounding box center [1147, 728] width 183 height 31
type input "PROCESSING, PLEASE WAIT..."
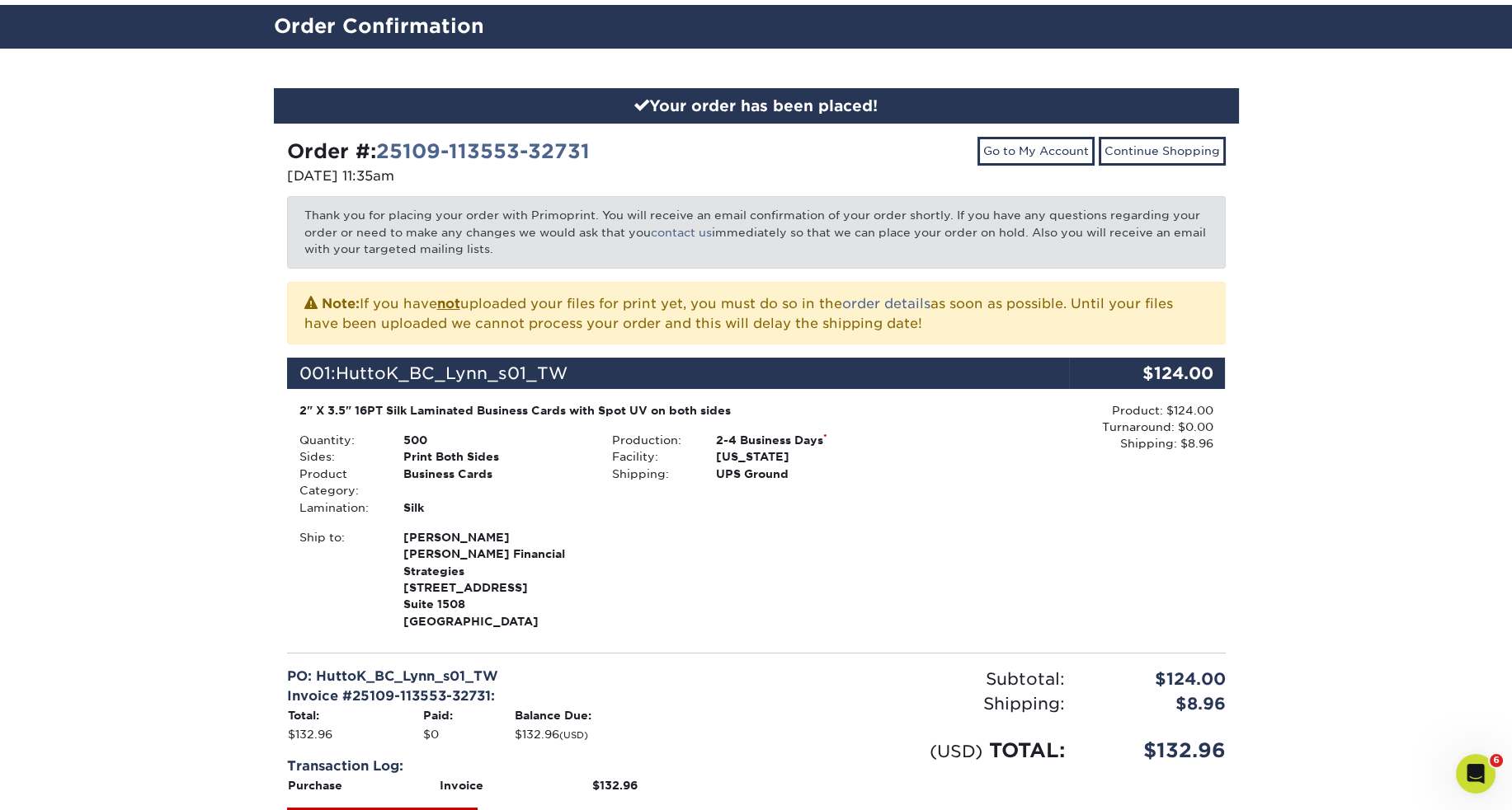
scroll to position [219, 0]
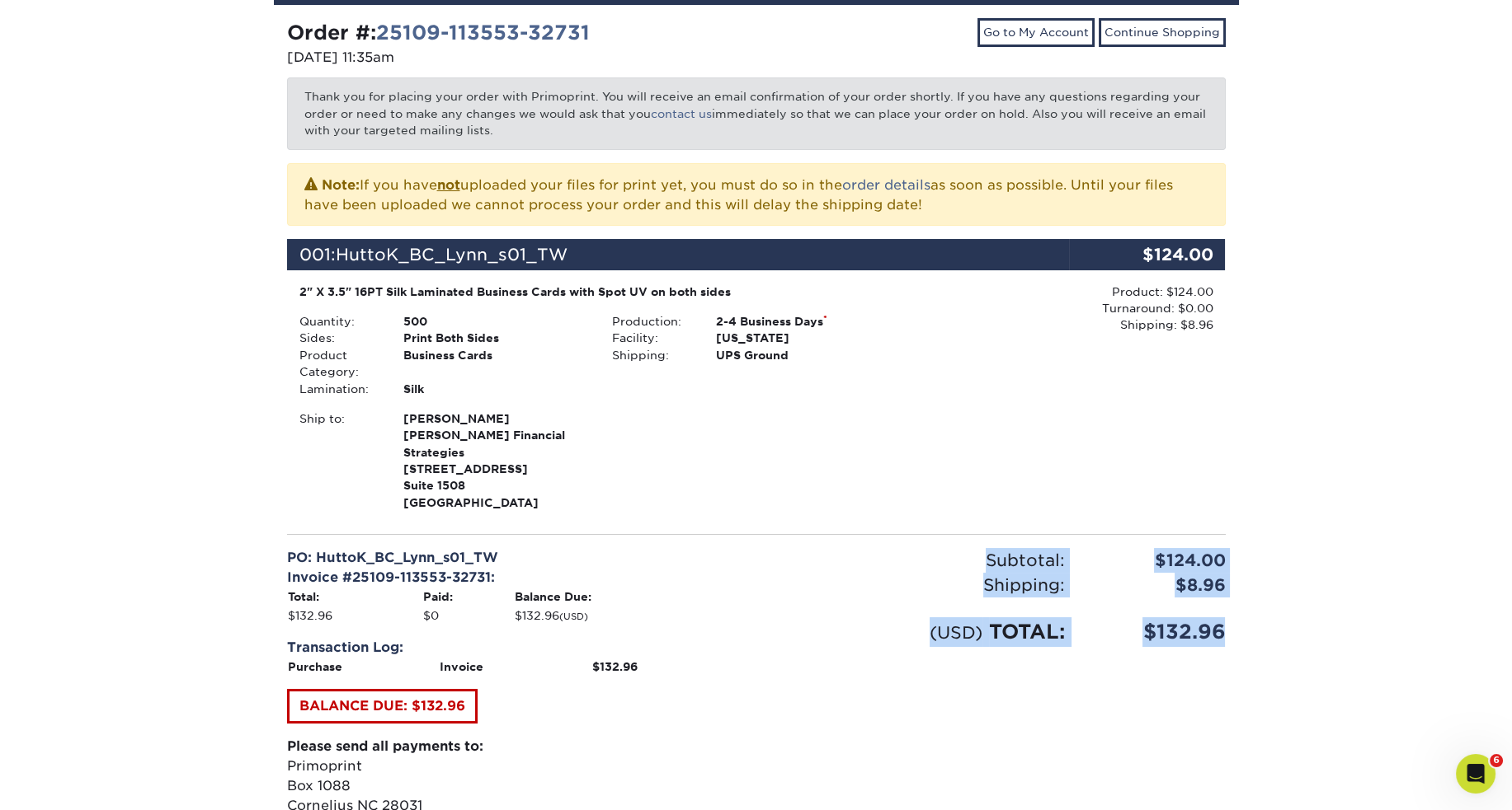
drag, startPoint x: 1224, startPoint y: 612, endPoint x: 984, endPoint y: 538, distance: 251.1
click at [984, 548] on div "Subtotal: $124.00 Shipping: $8.96 Discounts: - $0.00 (USD) TOTAL: $132.96" at bounding box center [997, 698] width 482 height 300
copy div "Subtotal: $124.00 Shipping: $8.96 Discounts: - $0.00 (USD) TOTAL: $132.96"
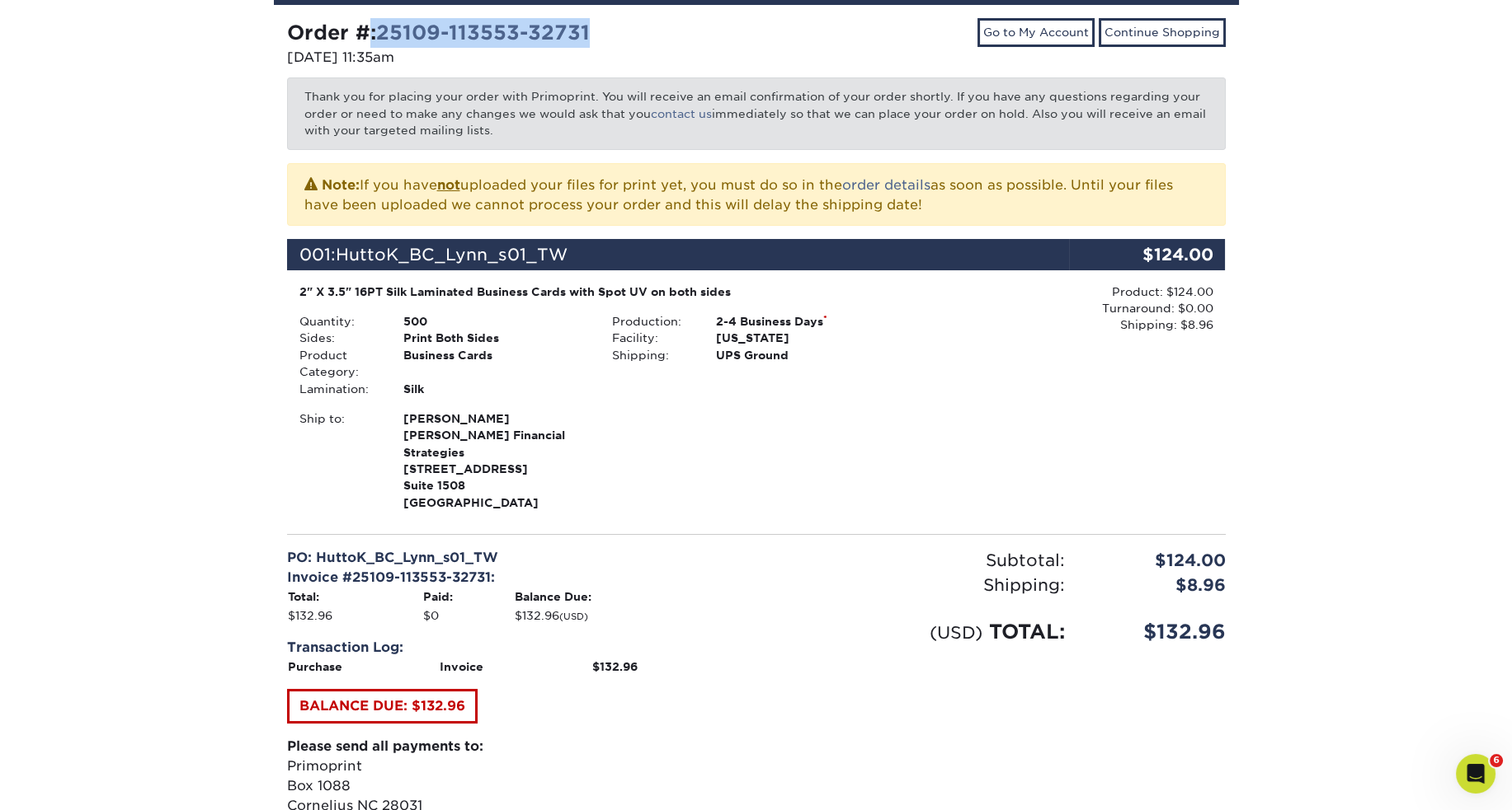
drag, startPoint x: 640, startPoint y: 36, endPoint x: 361, endPoint y: 40, distance: 279.0
click at [361, 40] on div "Order #: 25109-113553-32731" at bounding box center [515, 32] width 457 height 30
copy strong "#: 25109-113553-32731"
drag, startPoint x: 438, startPoint y: 320, endPoint x: 298, endPoint y: 290, distance: 143.2
click at [298, 290] on div "2" X 3.5" 16PT Silk Laminated Business Cards with Spot UV on both sides Quantit…" at bounding box center [600, 397] width 626 height 229
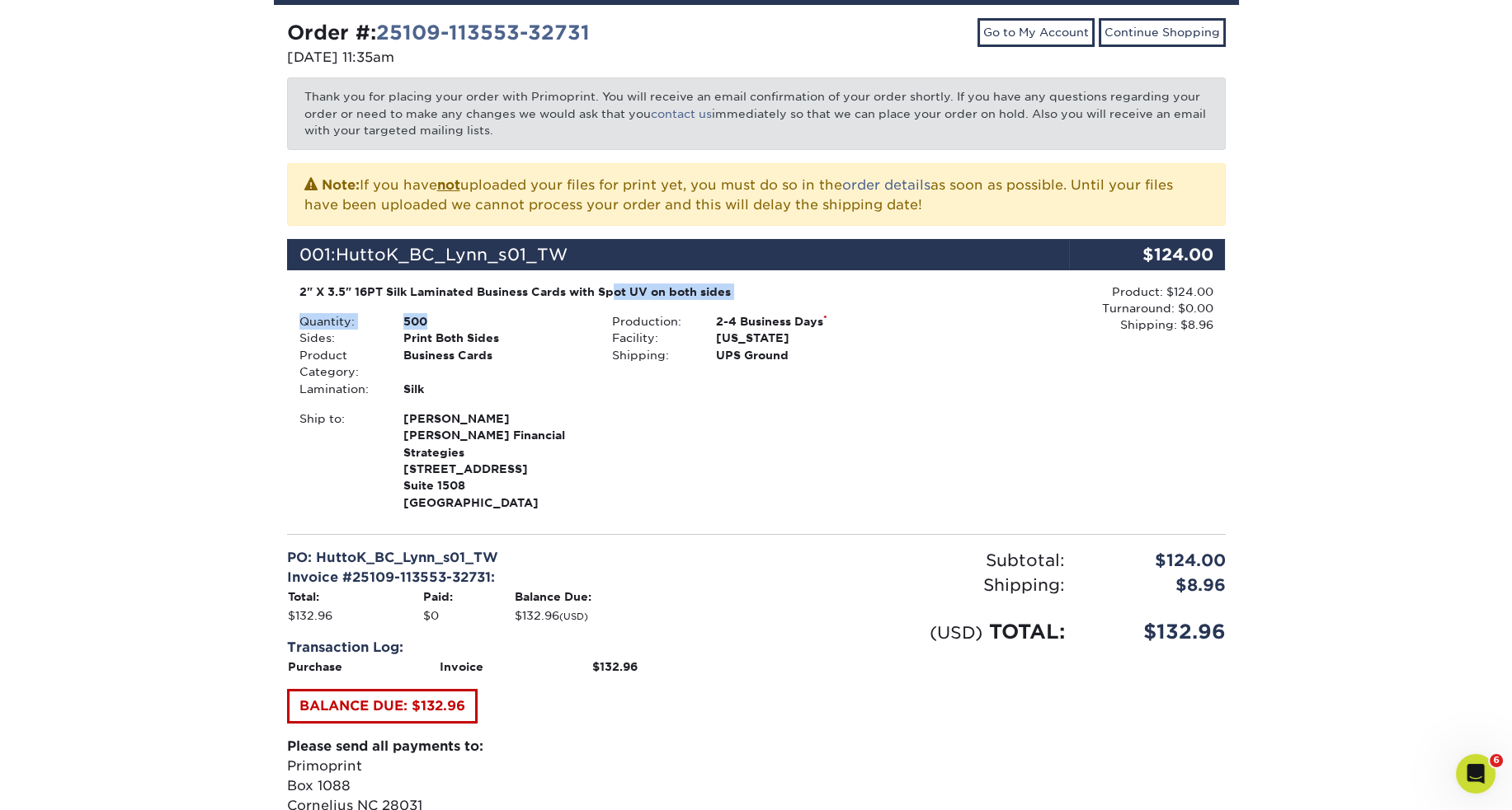
copy div "2" X 3.5" 16PT Silk Laminated Business Cards with Spot UV on both sides Quantit…"
